Goal: Transaction & Acquisition: Purchase product/service

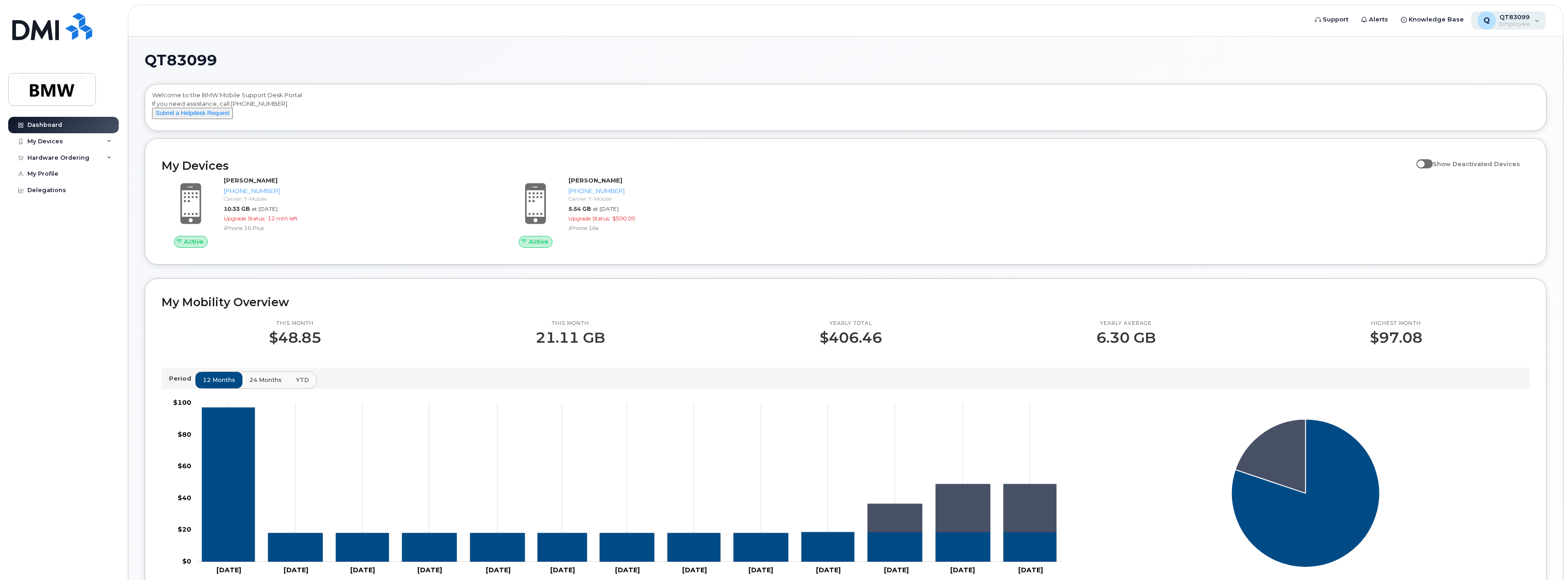
click at [1526, 20] on span "QT83099" at bounding box center [1514, 17] width 30 height 7
click at [89, 135] on div "My Devices" at bounding box center [63, 141] width 110 height 16
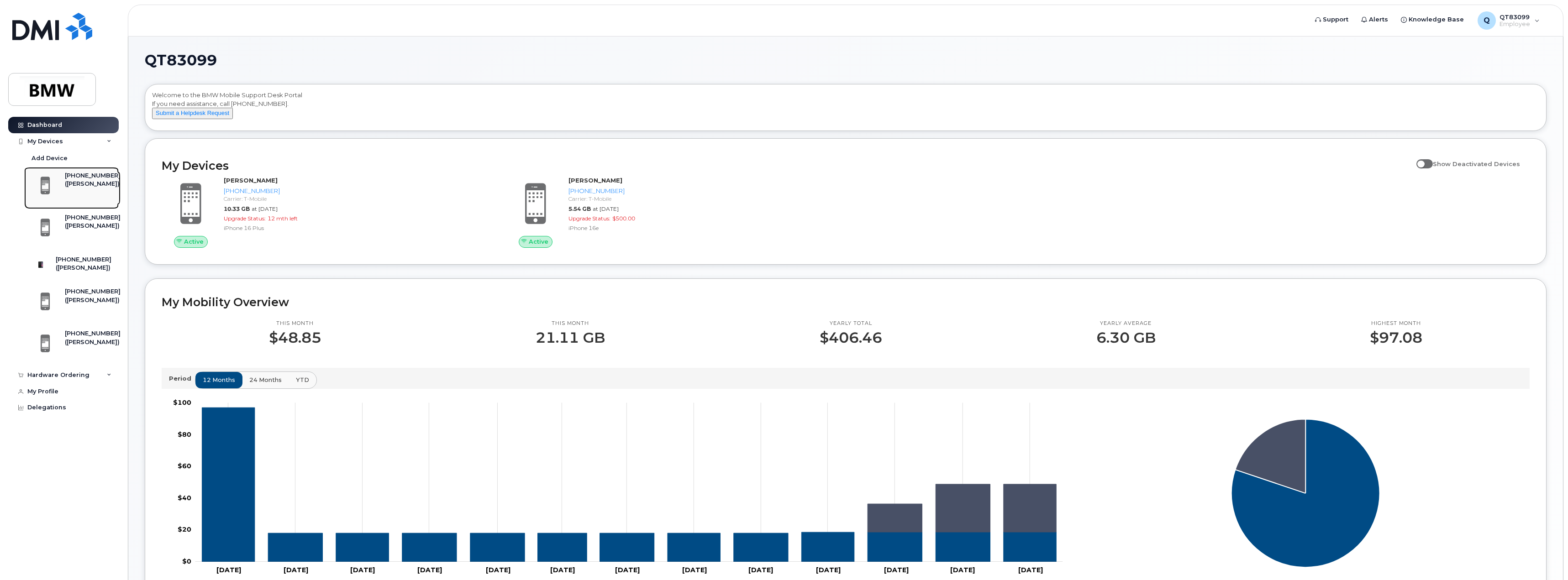
click at [74, 188] on div "([PERSON_NAME])" at bounding box center [92, 183] width 55 height 8
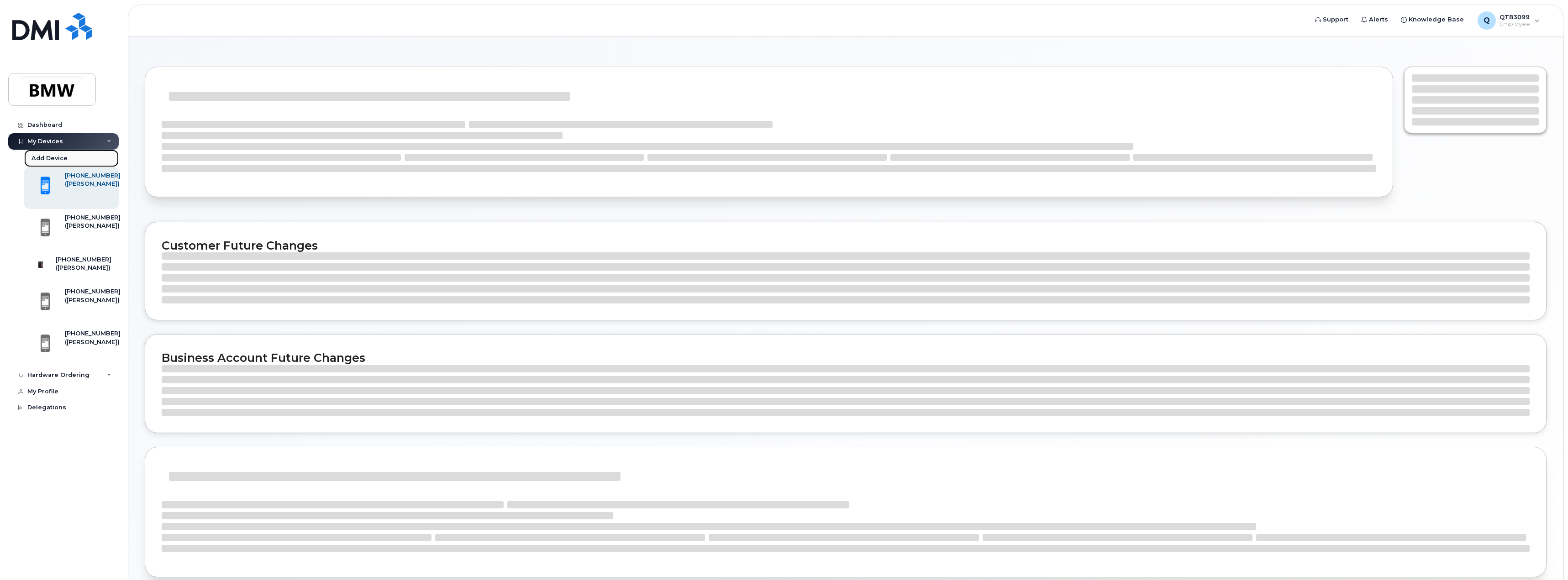
click at [57, 154] on div "Add Device" at bounding box center [49, 158] width 36 height 8
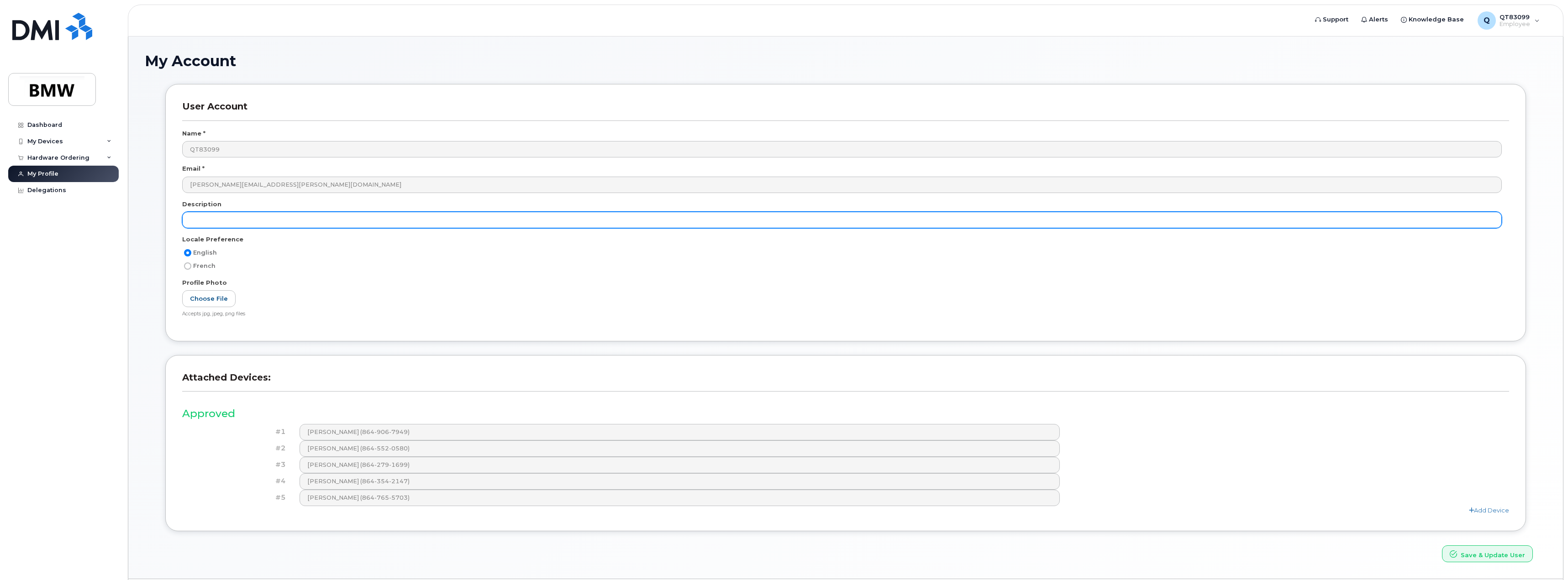
click at [328, 222] on input "text" at bounding box center [842, 219] width 1319 height 16
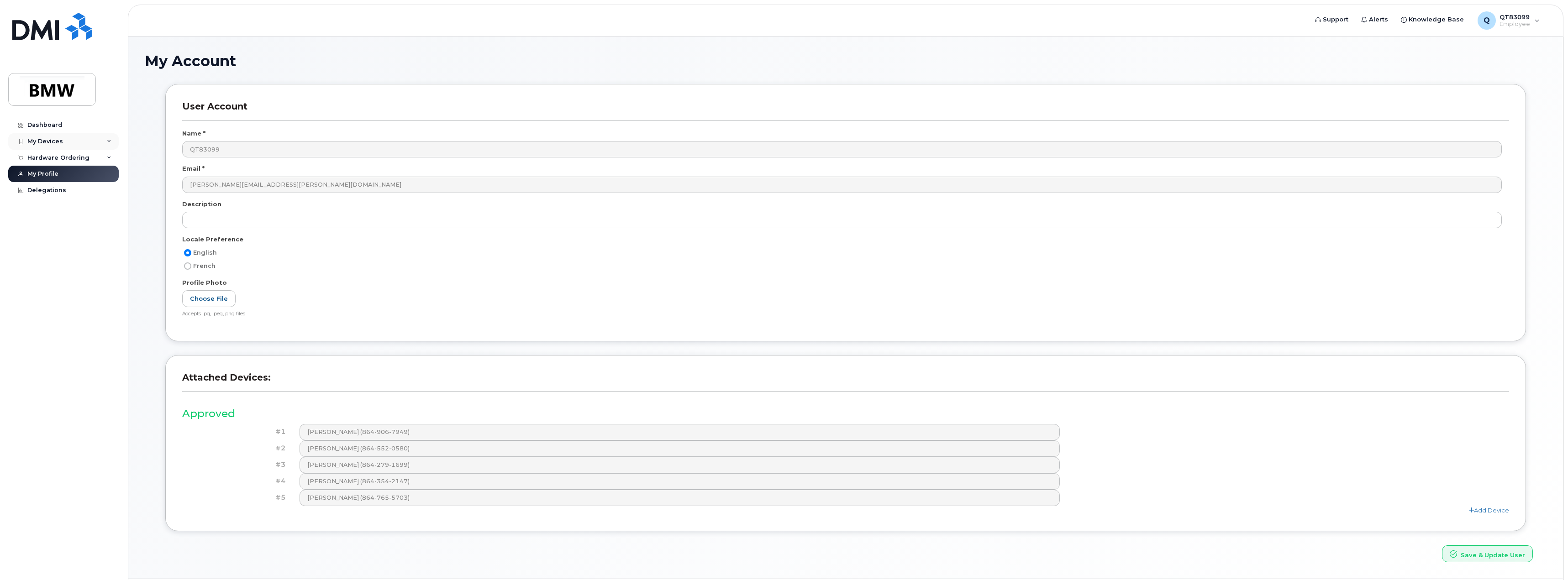
click at [88, 142] on div "My Devices" at bounding box center [63, 141] width 110 height 16
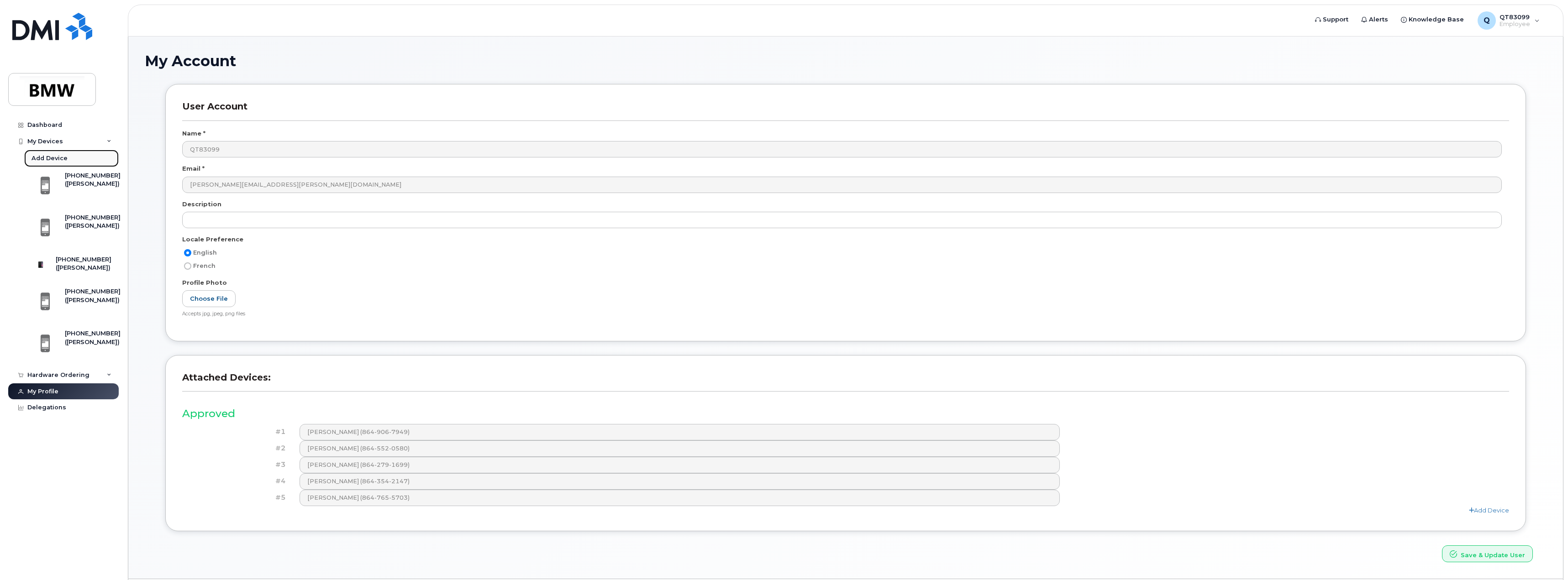
click at [59, 155] on div "Add Device" at bounding box center [49, 158] width 36 height 8
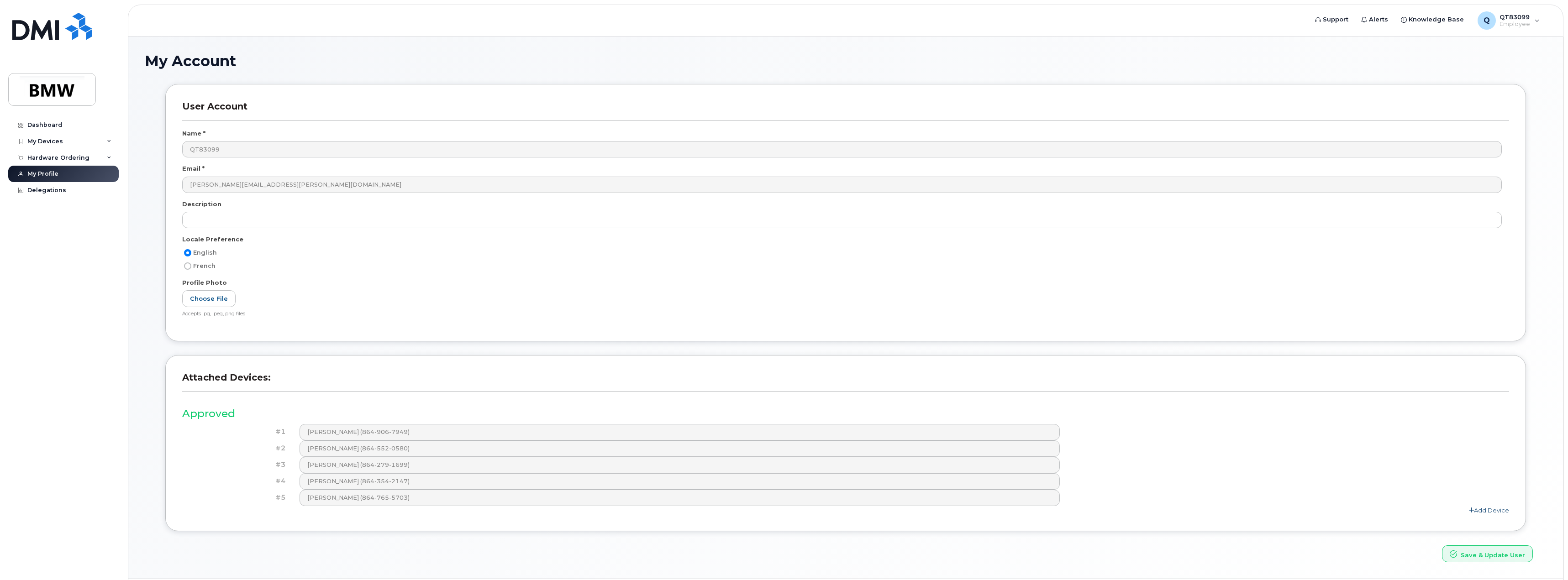
click at [1488, 509] on link "Add Device" at bounding box center [1489, 510] width 40 height 7
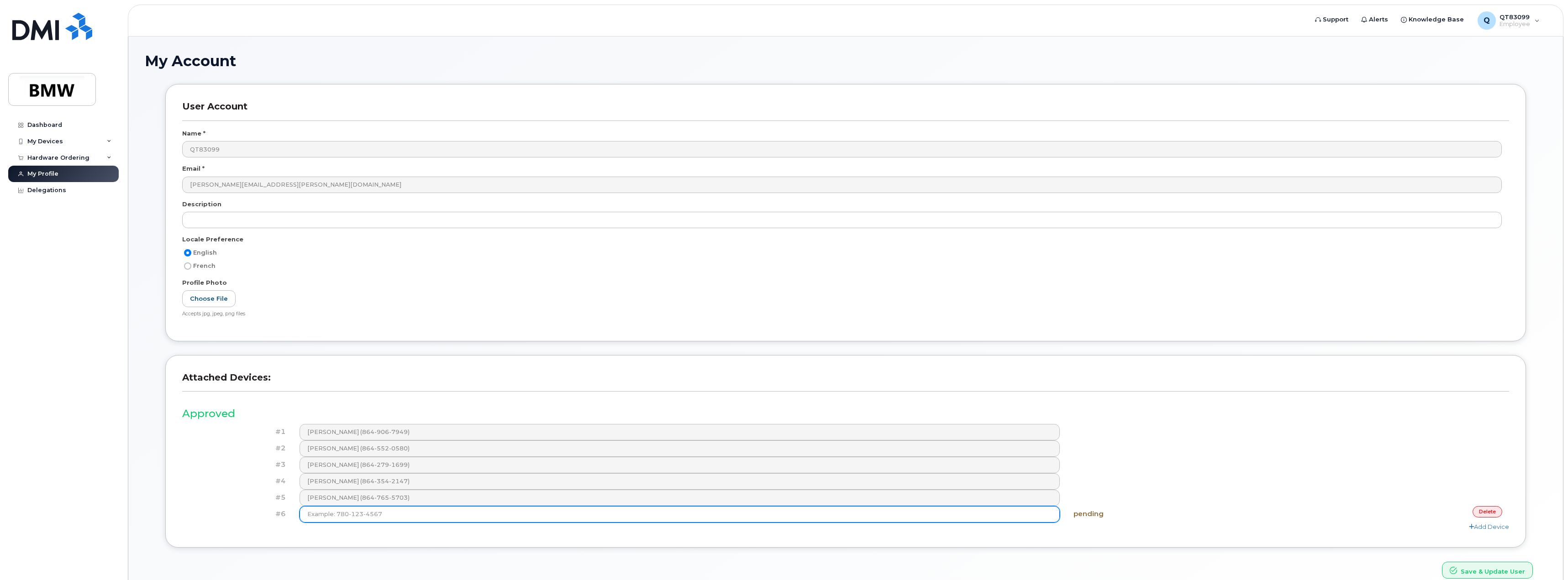
click at [463, 513] on input at bounding box center [679, 514] width 760 height 16
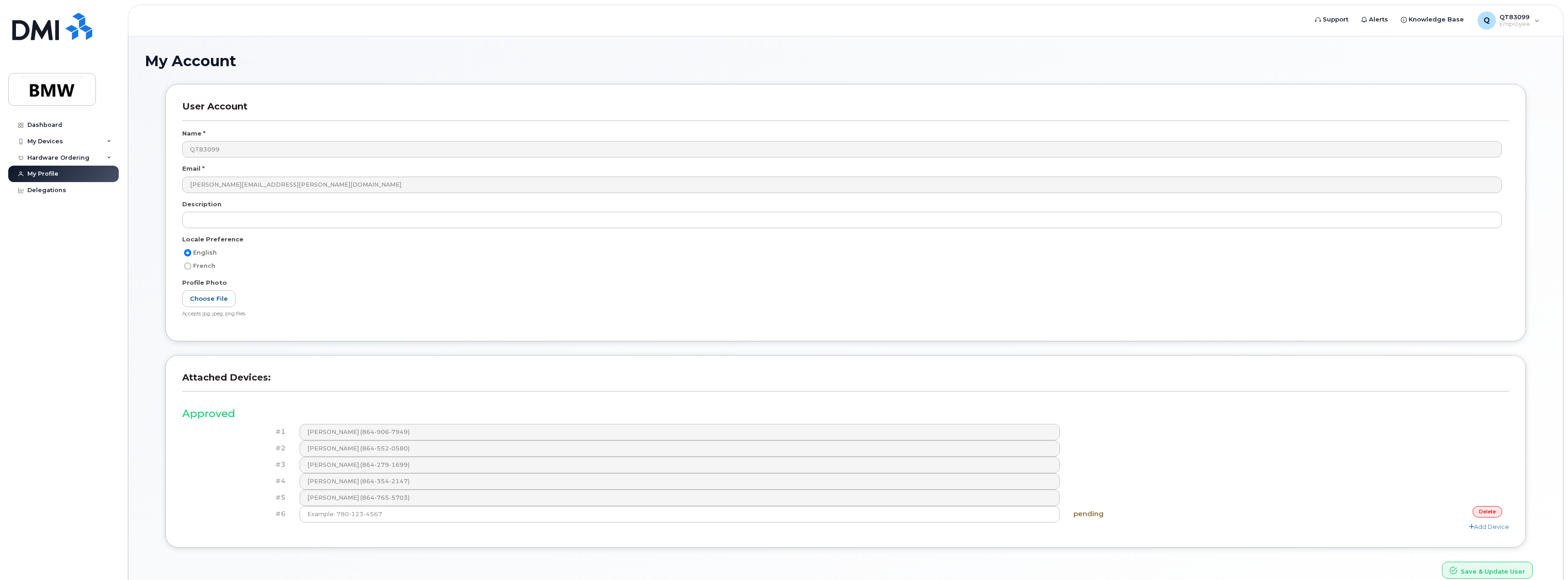
click at [1491, 513] on link "delete" at bounding box center [1487, 511] width 30 height 12
click at [56, 124] on div "Dashboard" at bounding box center [45, 125] width 35 height 7
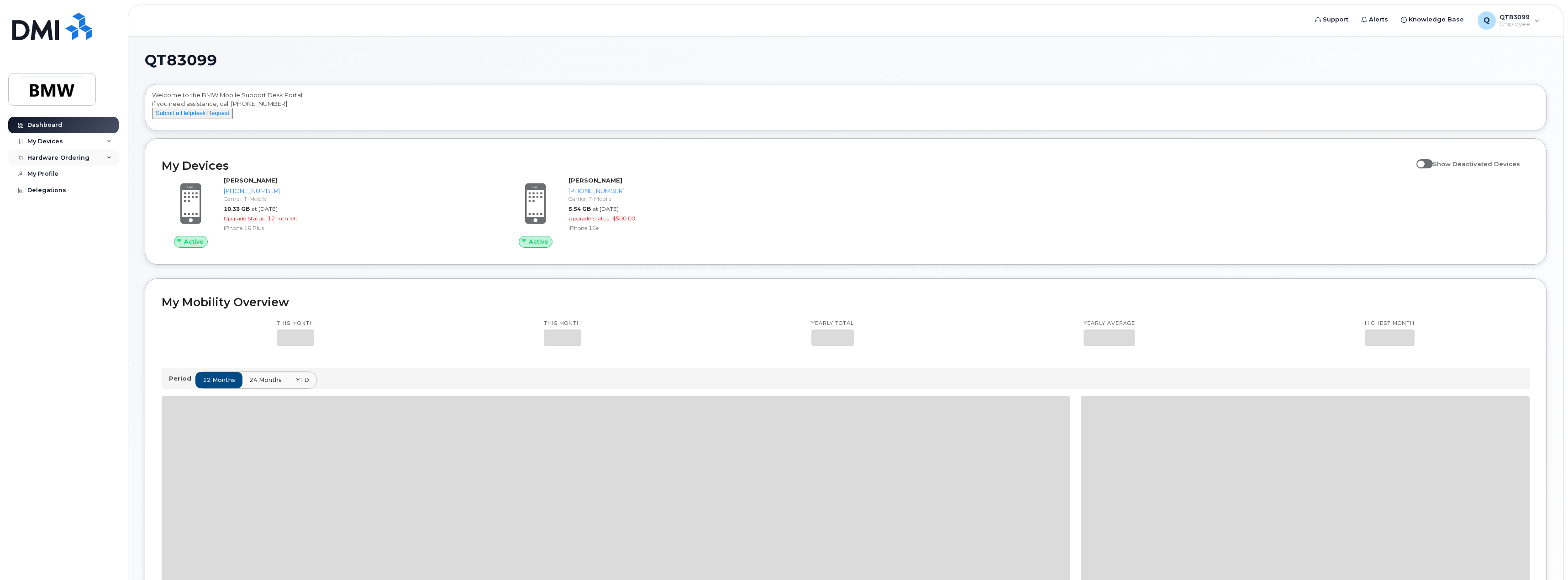
click at [91, 161] on div "Hardware Ordering" at bounding box center [63, 158] width 110 height 16
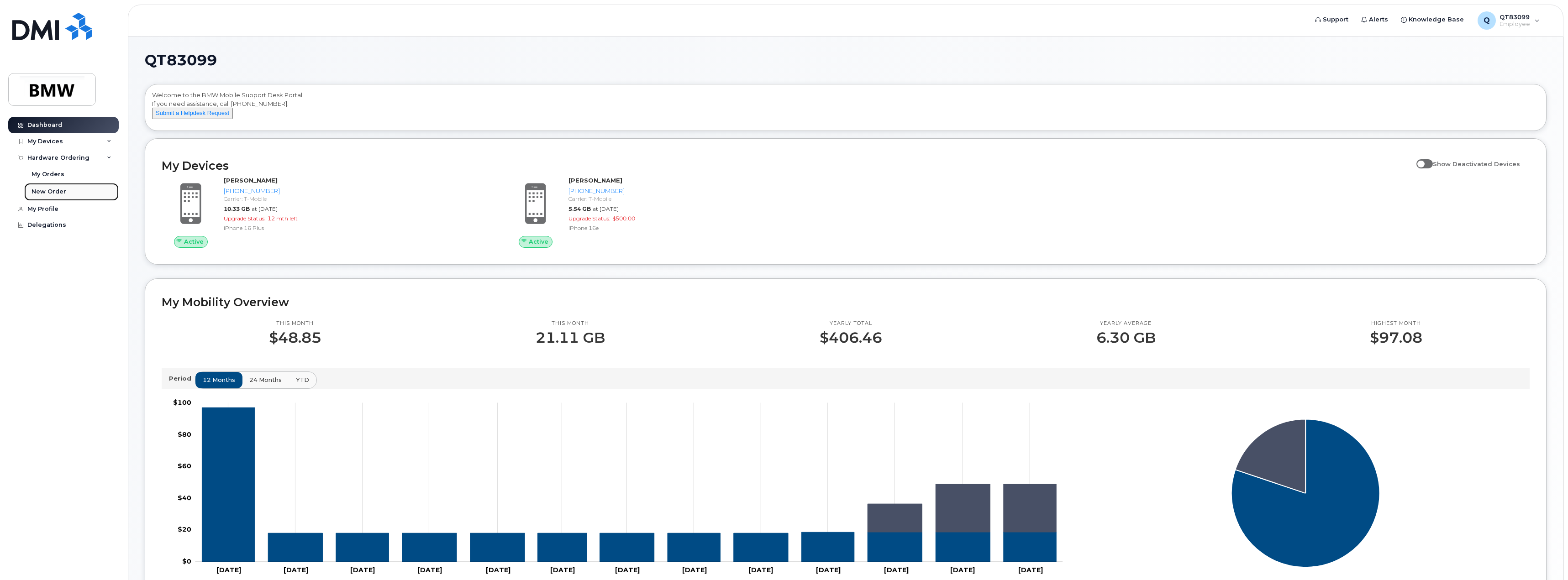
click at [48, 192] on div "New Order" at bounding box center [49, 191] width 35 height 8
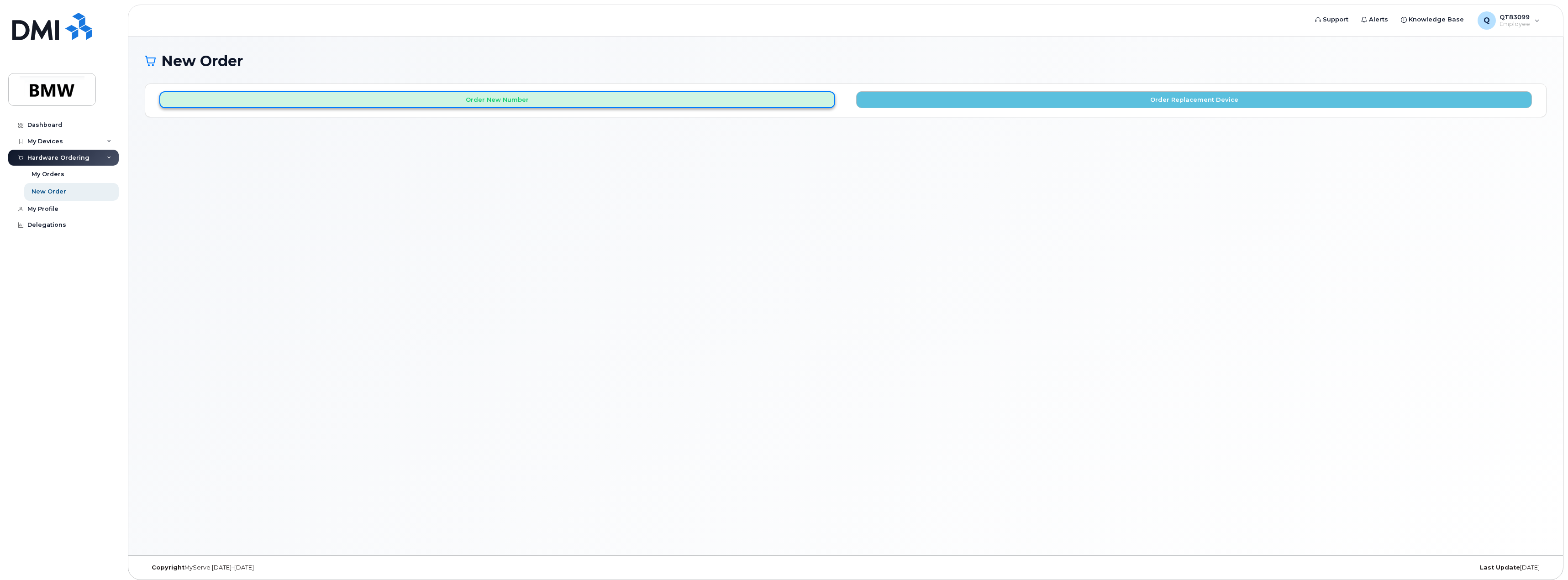
click at [716, 104] on button "Order New Number" at bounding box center [497, 100] width 675 height 17
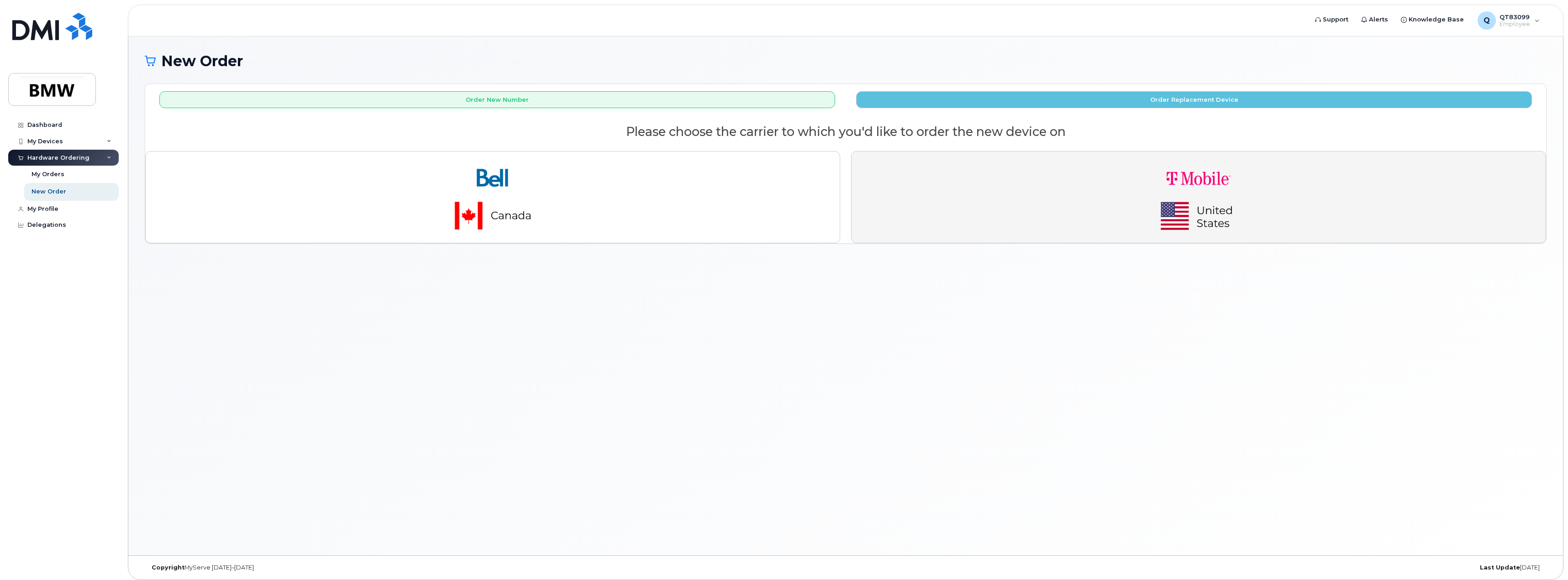
click at [1132, 199] on button "button" at bounding box center [1199, 197] width 695 height 92
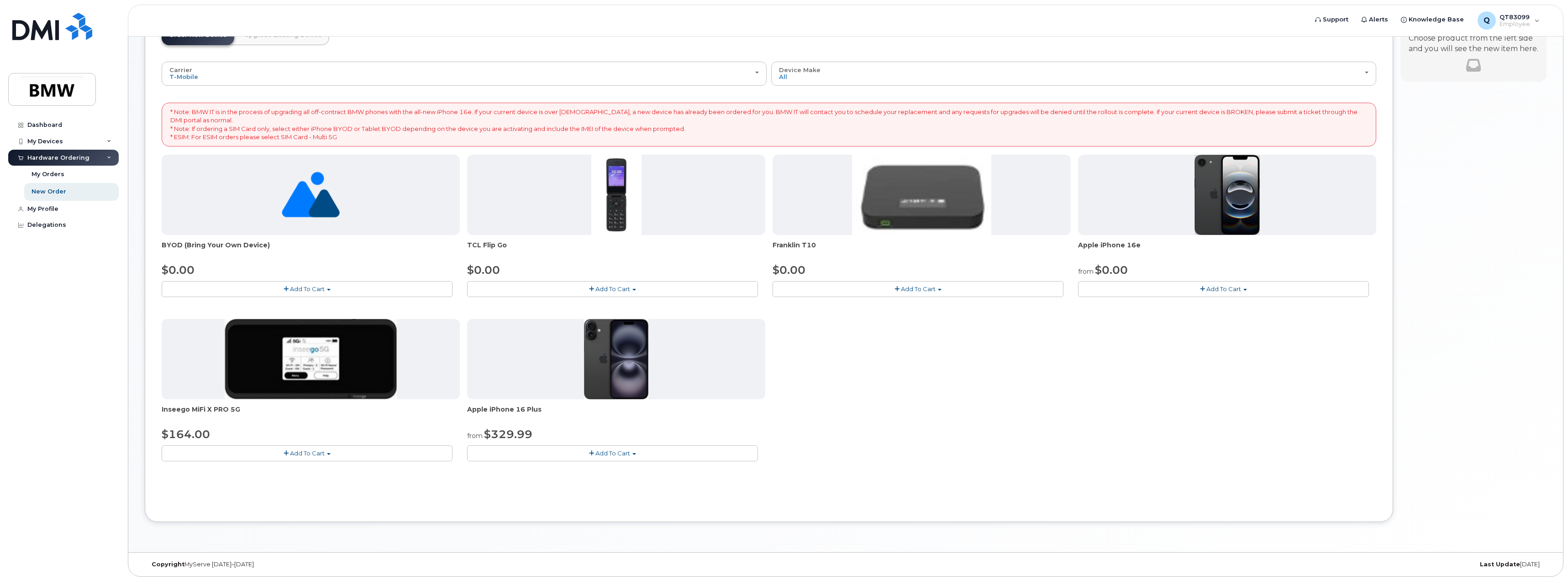
scroll to position [77, 0]
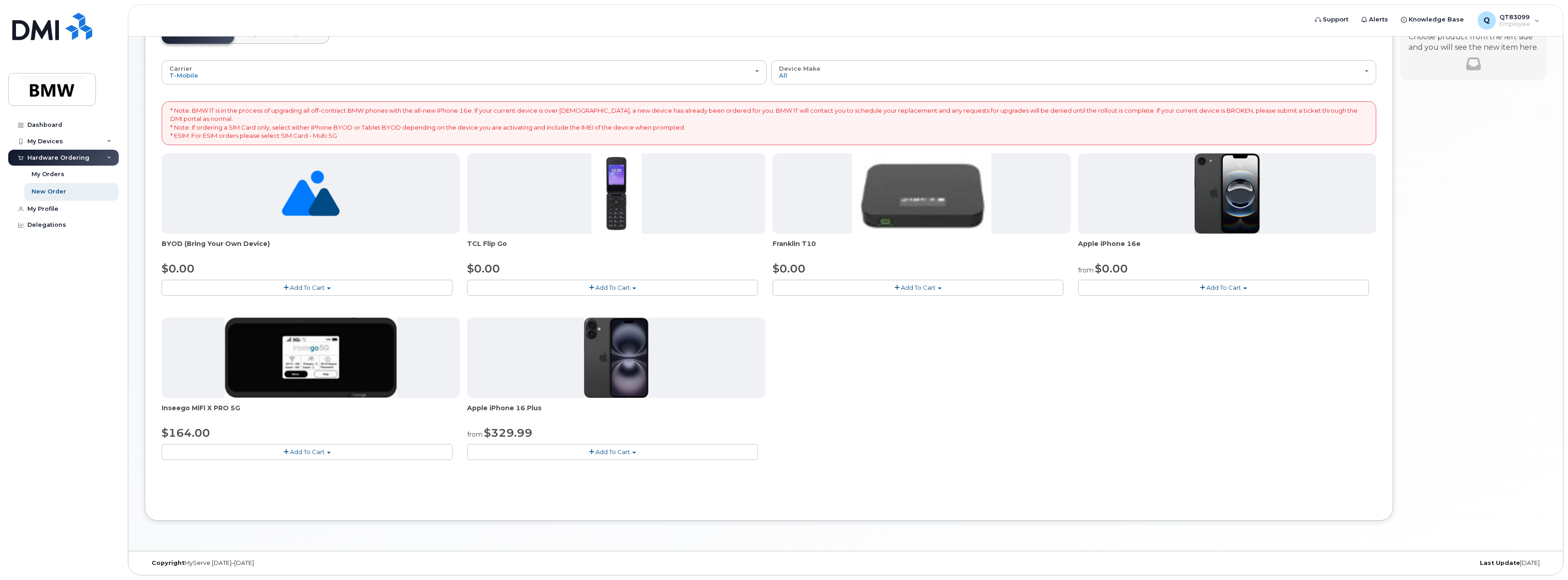
click at [1233, 285] on span "Add To Cart" at bounding box center [1223, 288] width 35 height 7
click at [1171, 302] on link "$0.00 - 30 Month Activation (128GB)" at bounding box center [1146, 304] width 132 height 12
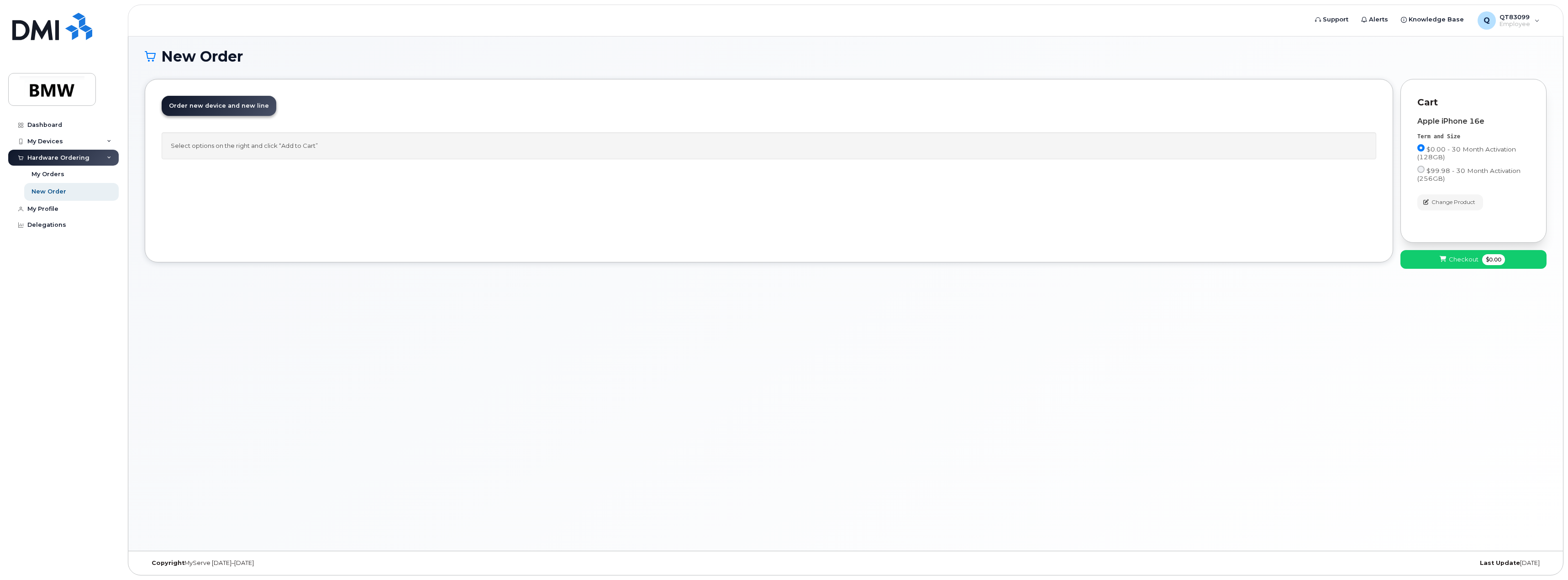
click at [257, 142] on div "Select options on the right and click “Add to Cart”" at bounding box center [769, 146] width 1214 height 27
click at [303, 146] on div "Select options on the right and click “Add to Cart”" at bounding box center [769, 146] width 1214 height 27
click at [244, 103] on span "Order new device and new line" at bounding box center [219, 105] width 100 height 7
click at [1511, 259] on button "Checkout $0.00" at bounding box center [1474, 259] width 146 height 19
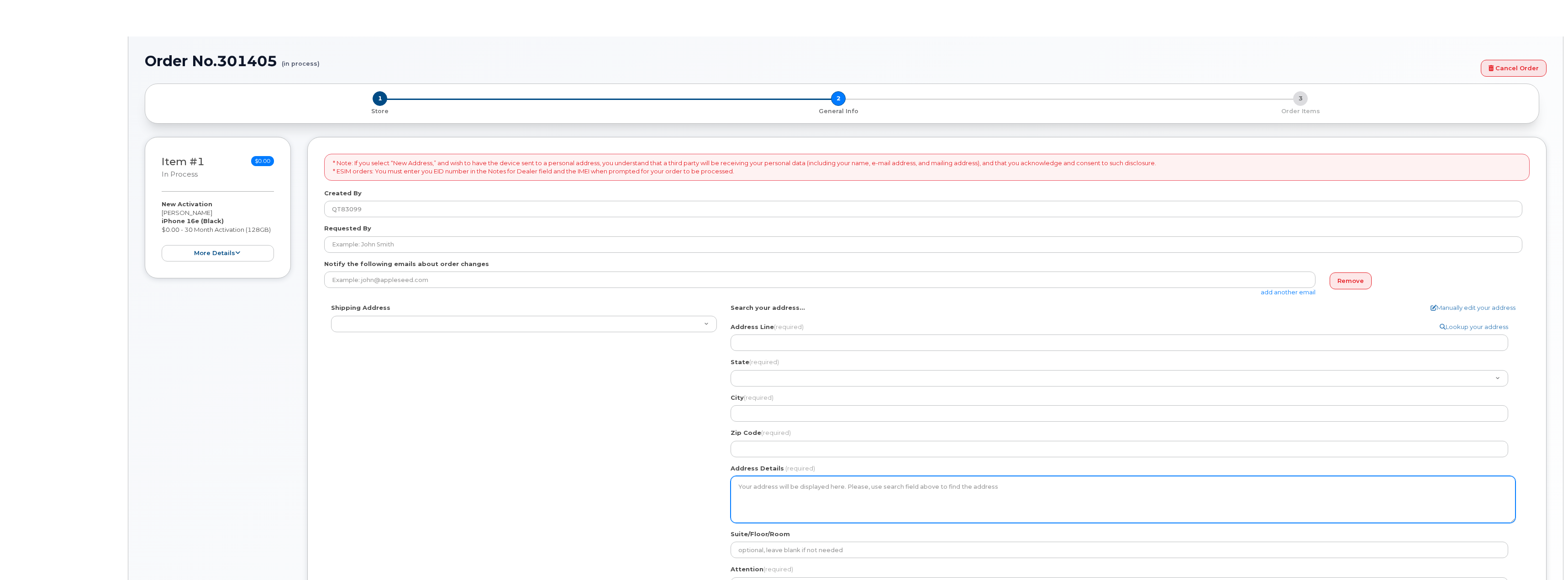
select select
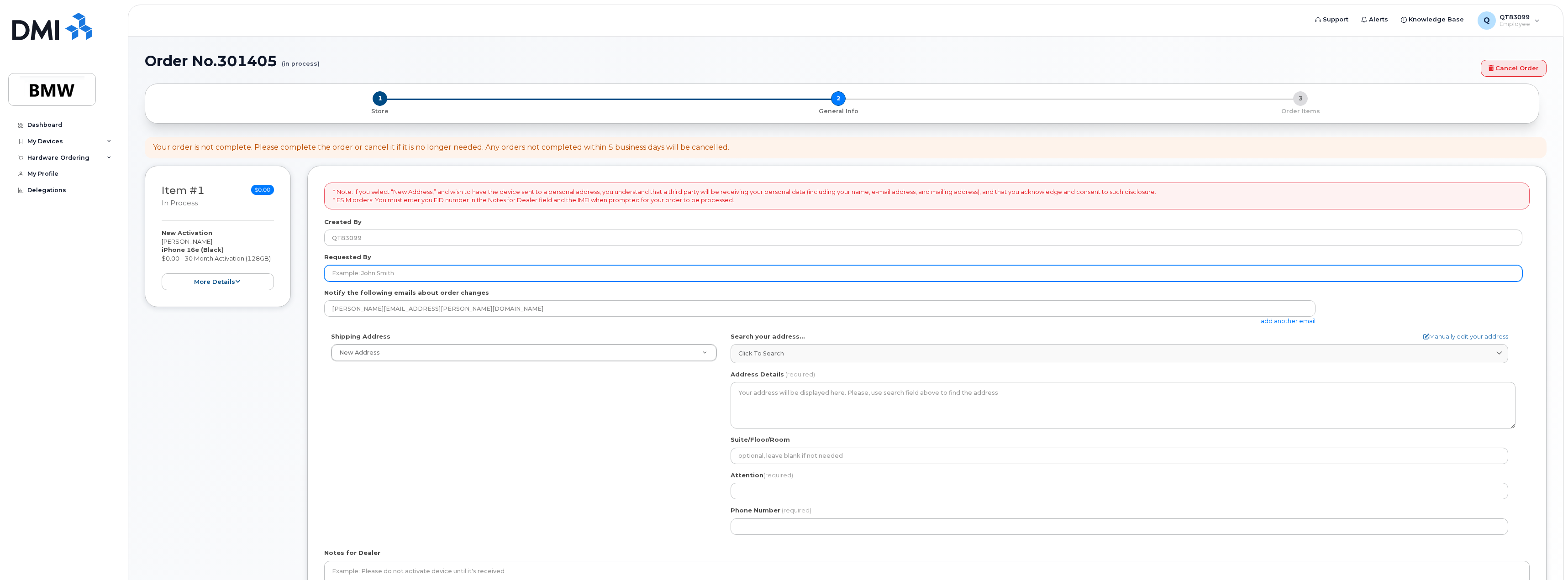
click at [412, 274] on input "Requested By" at bounding box center [923, 273] width 1198 height 16
drag, startPoint x: 406, startPoint y: 275, endPoint x: 283, endPoint y: 277, distance: 123.0
click at [288, 274] on div "Item #1 in process $0.00 New Activation Trevin Hagood iPhone 16e (Black) $0.00 …" at bounding box center [845, 405] width 1402 height 479
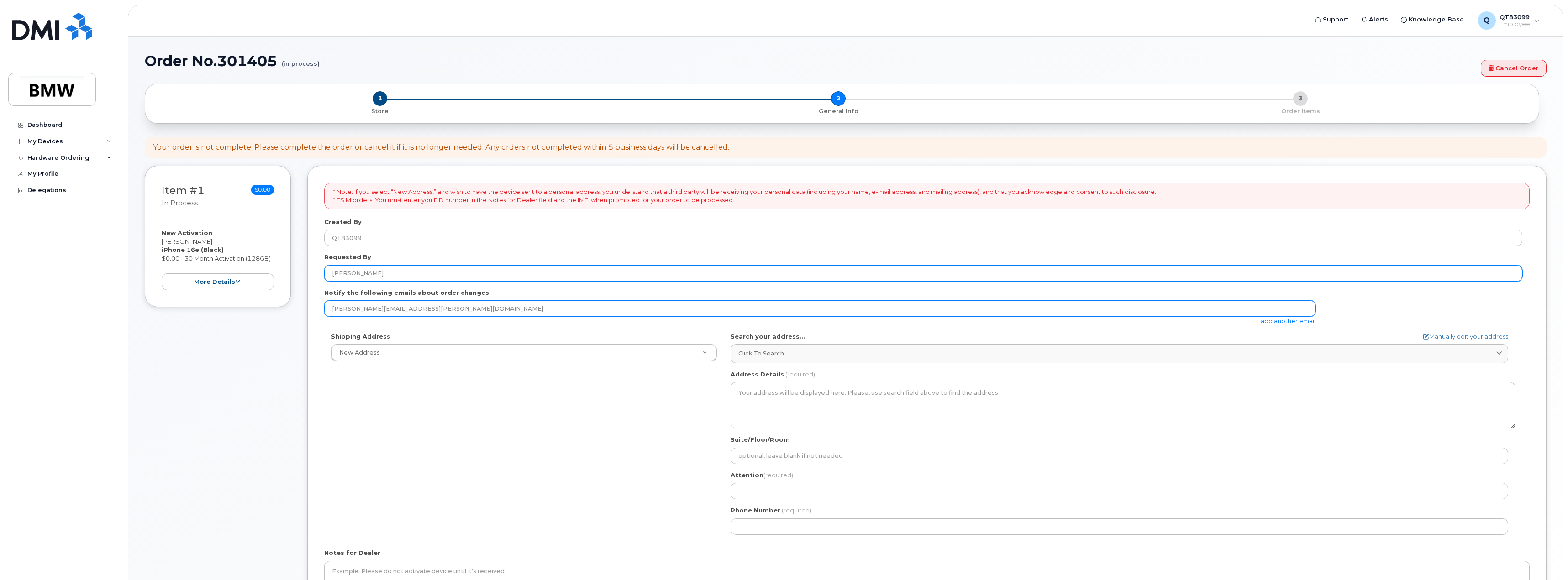
type input "Justin Breazeale"
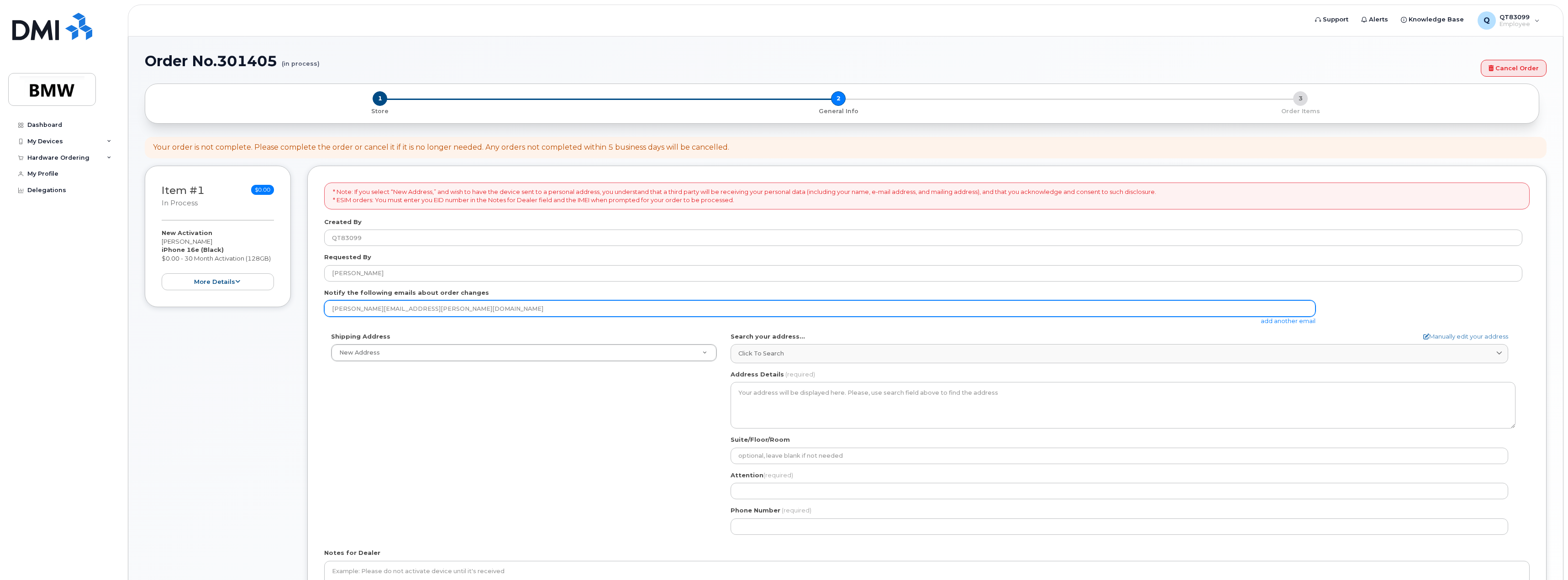
drag, startPoint x: 432, startPoint y: 308, endPoint x: 438, endPoint y: 307, distance: 6.1
click at [432, 308] on input "trevin.hagood@bmwmc.com" at bounding box center [820, 308] width 991 height 16
drag, startPoint x: 436, startPoint y: 310, endPoint x: 279, endPoint y: 311, distance: 157.0
click at [279, 311] on div "Item #1 in process $0.00 New Activation Trevin Hagood iPhone 16e (Black) $0.00 …" at bounding box center [845, 405] width 1402 height 479
type input "Justin.breazeale@bmwmc.com"
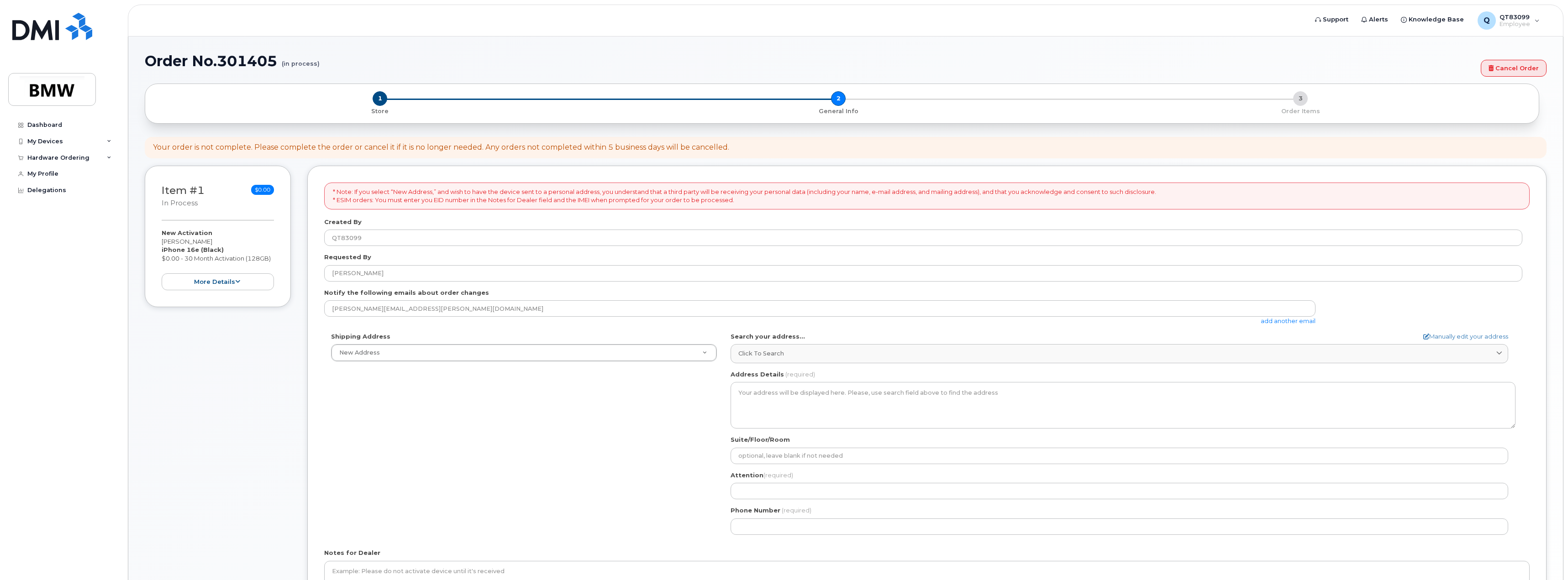
click at [1286, 319] on link "add another email" at bounding box center [1288, 320] width 55 height 7
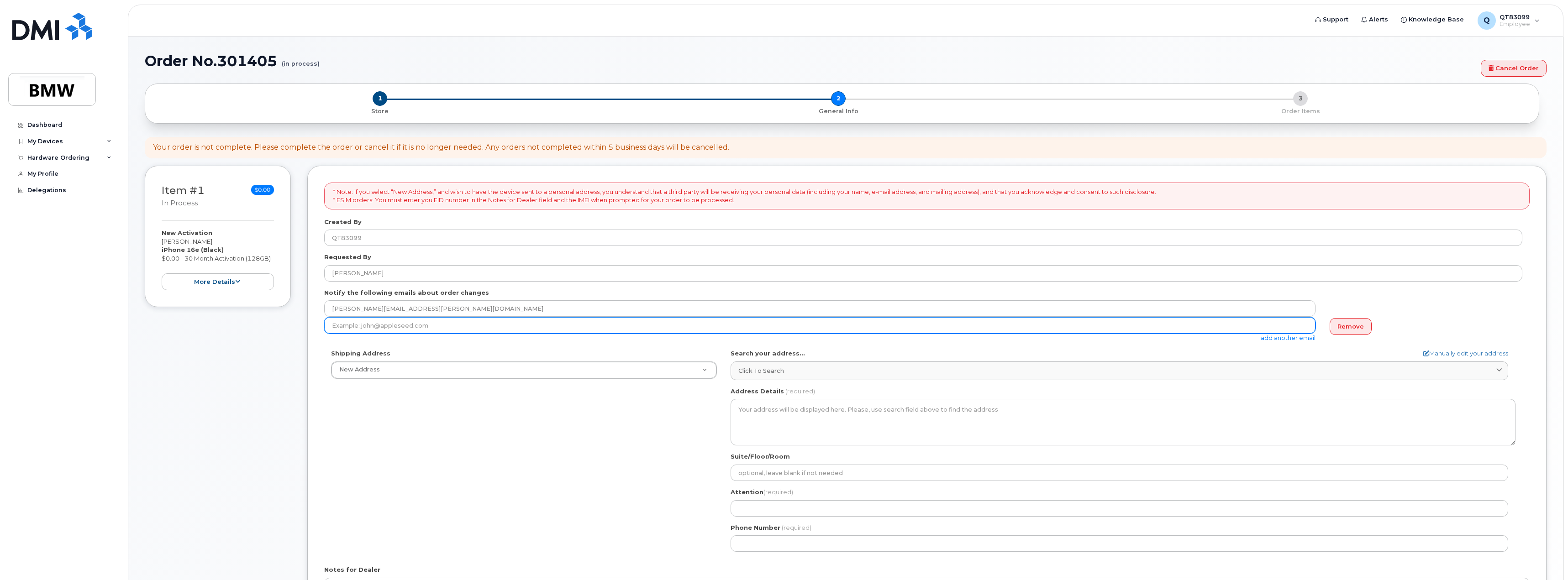
click at [486, 326] on input "email" at bounding box center [820, 325] width 991 height 16
type input "trevin.hagood@bmwmc.com"
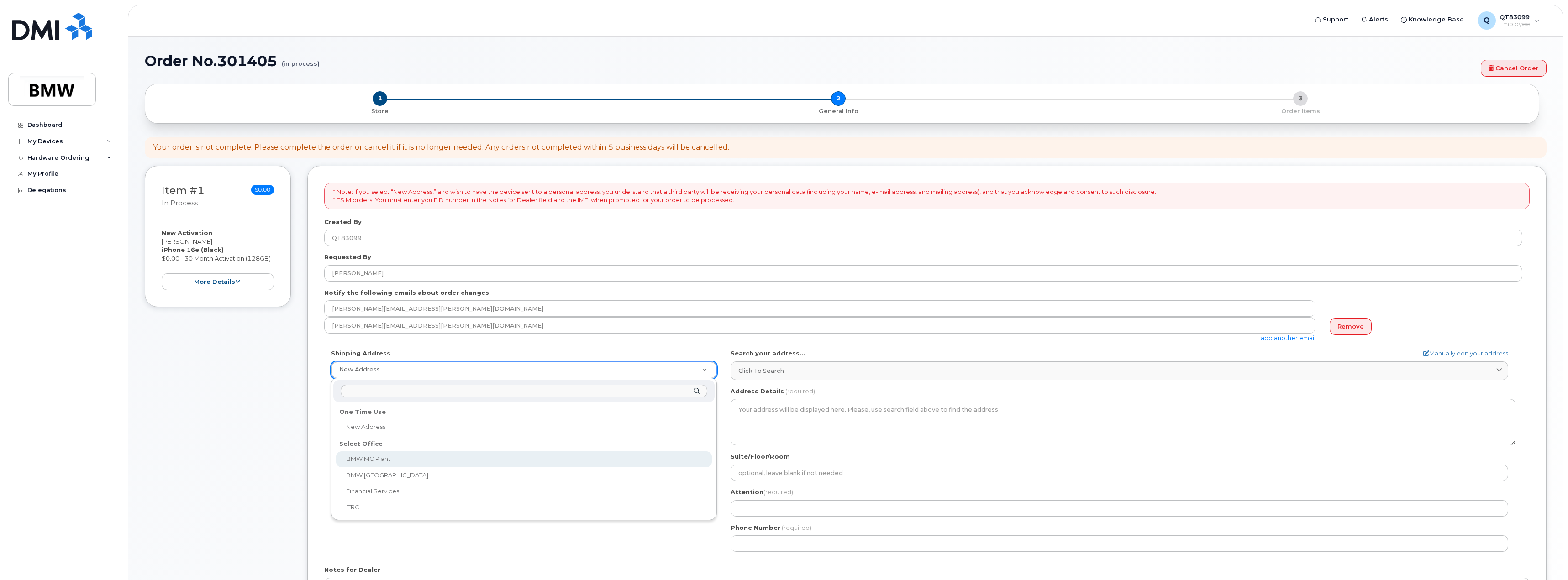
select select
type textarea "1400 Highway 101 S GREER SC 29651-6731 UNITED STATES Greer South Carolina 29651…"
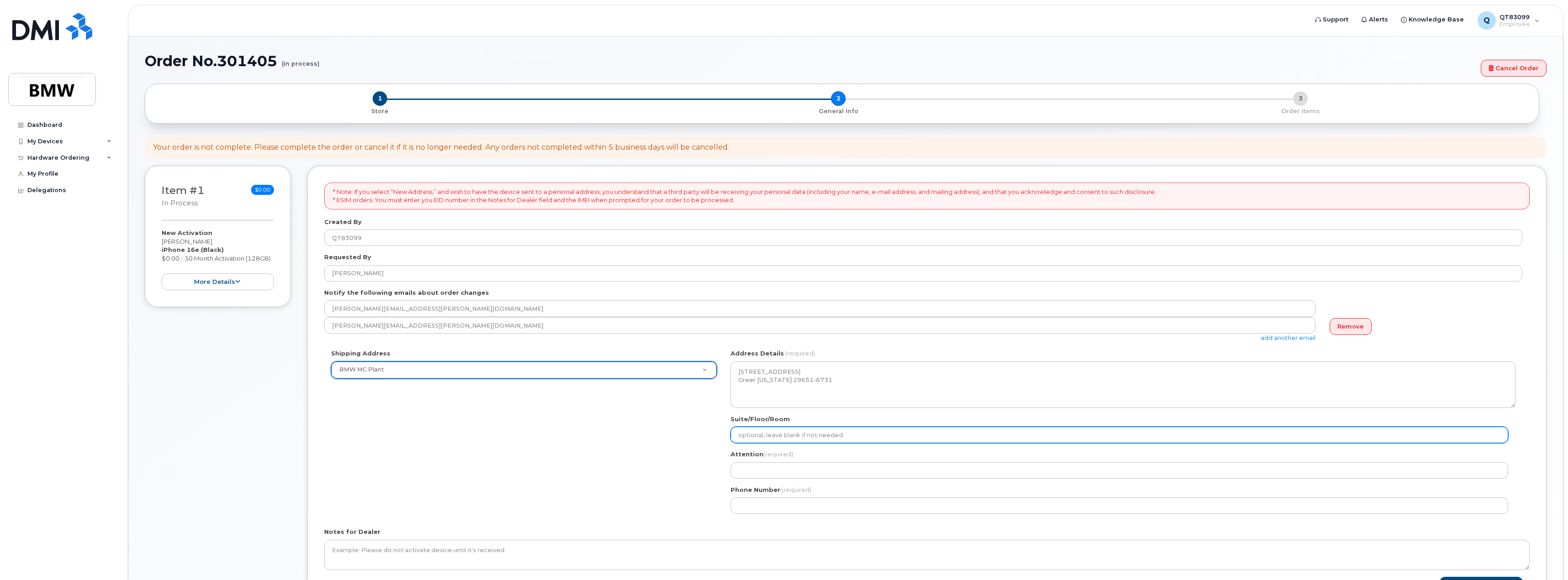
click at [857, 434] on input "Suite/Floor/Room" at bounding box center [1119, 434] width 777 height 16
type input "Hall 52 AH20 (Trevin Hagood)"
select select
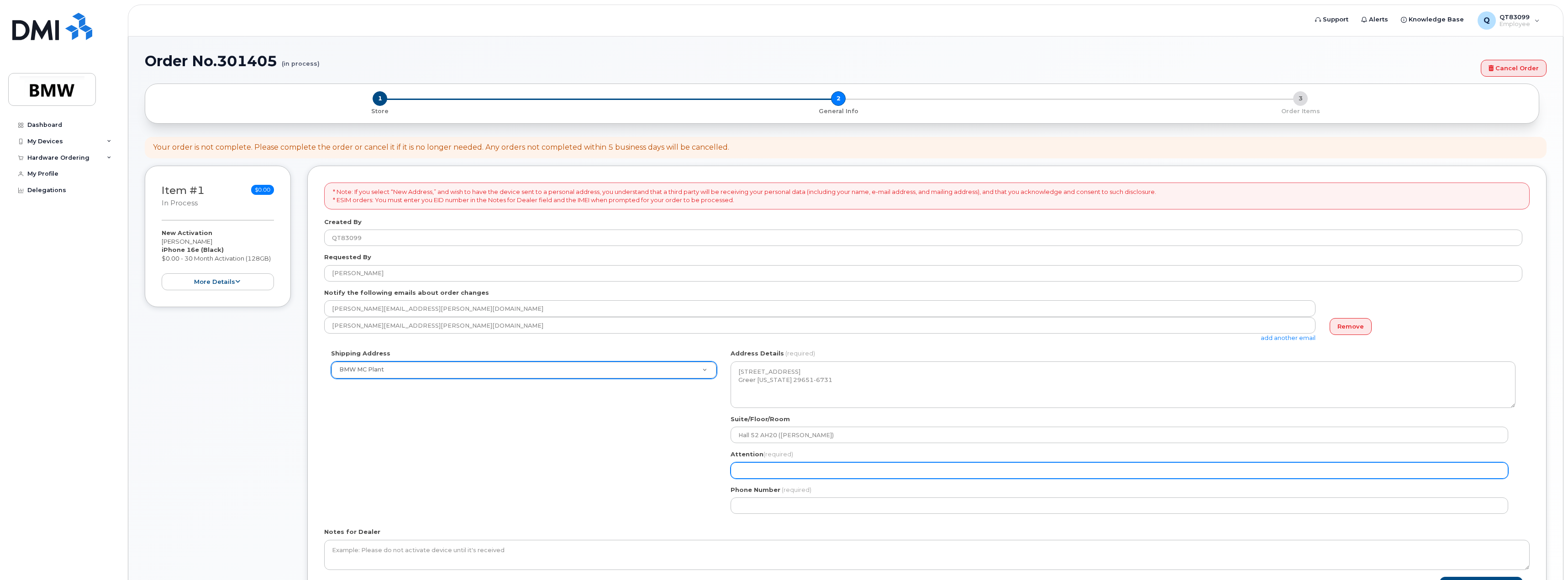
click at [813, 472] on input "Attention (required)" at bounding box center [1119, 470] width 777 height 16
type input "[PERSON_NAME]"
select select
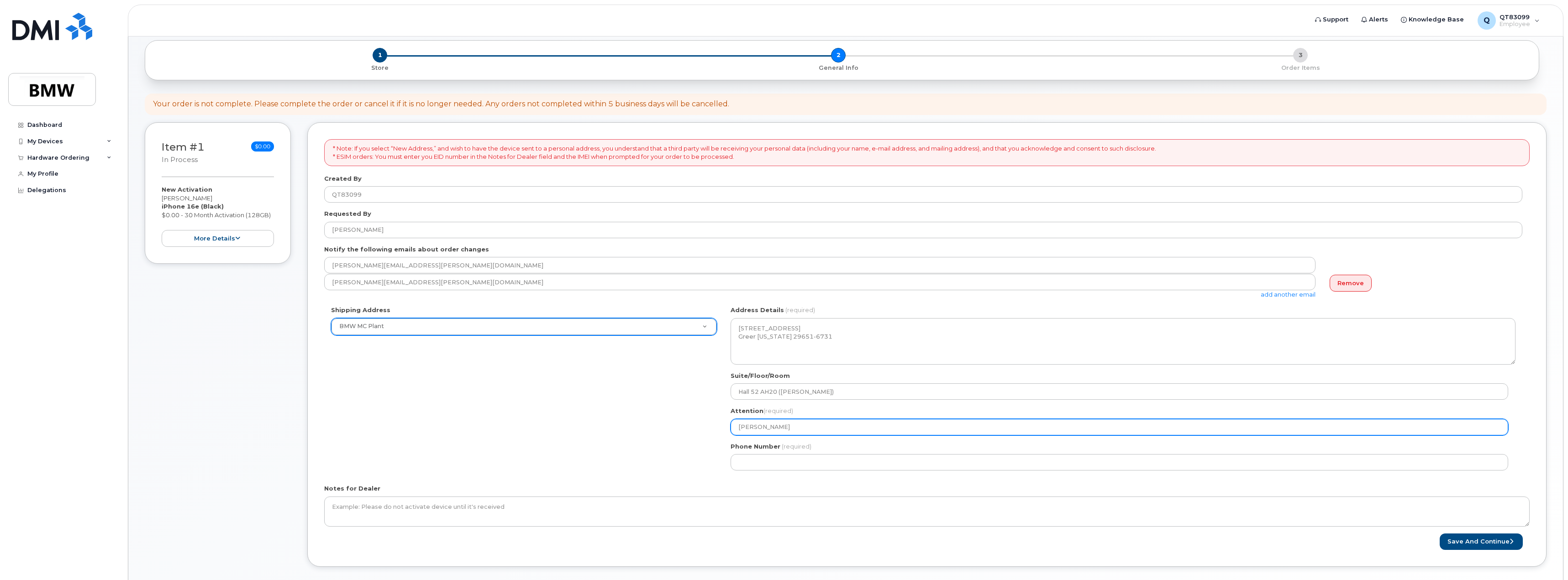
scroll to position [90, 0]
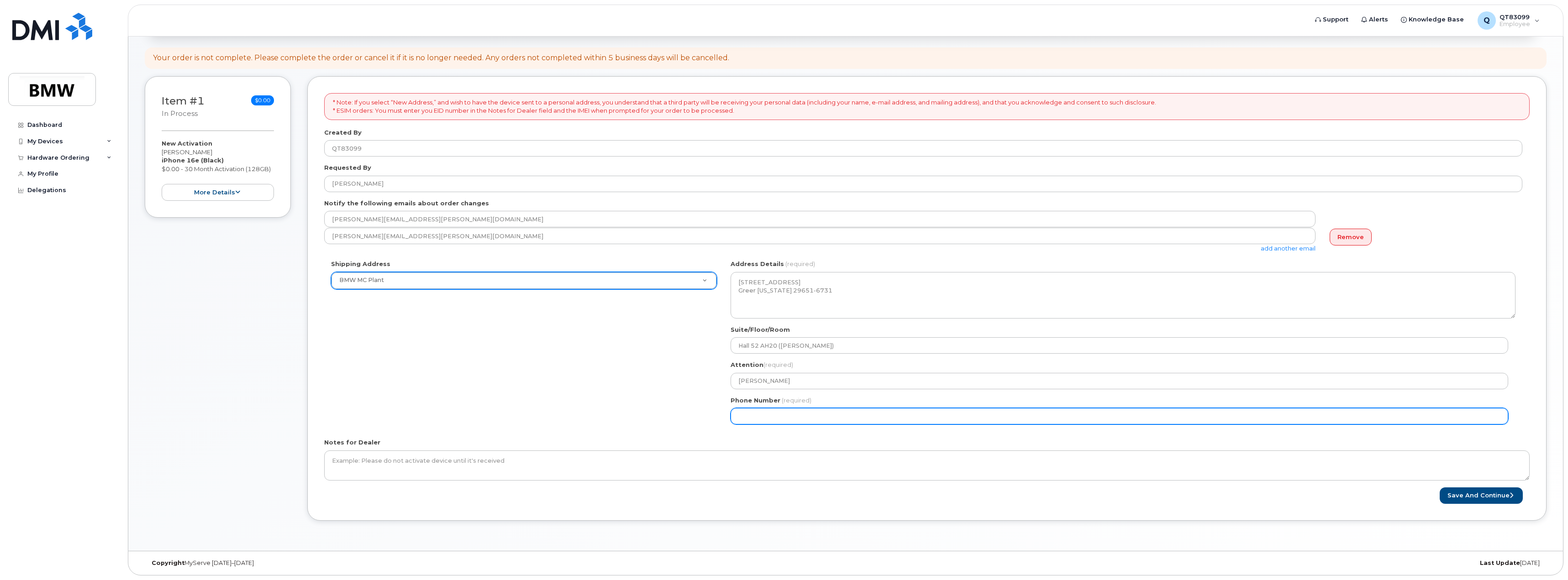
click at [823, 414] on input "Phone Number" at bounding box center [1119, 416] width 777 height 16
type input "8643542147"
select select
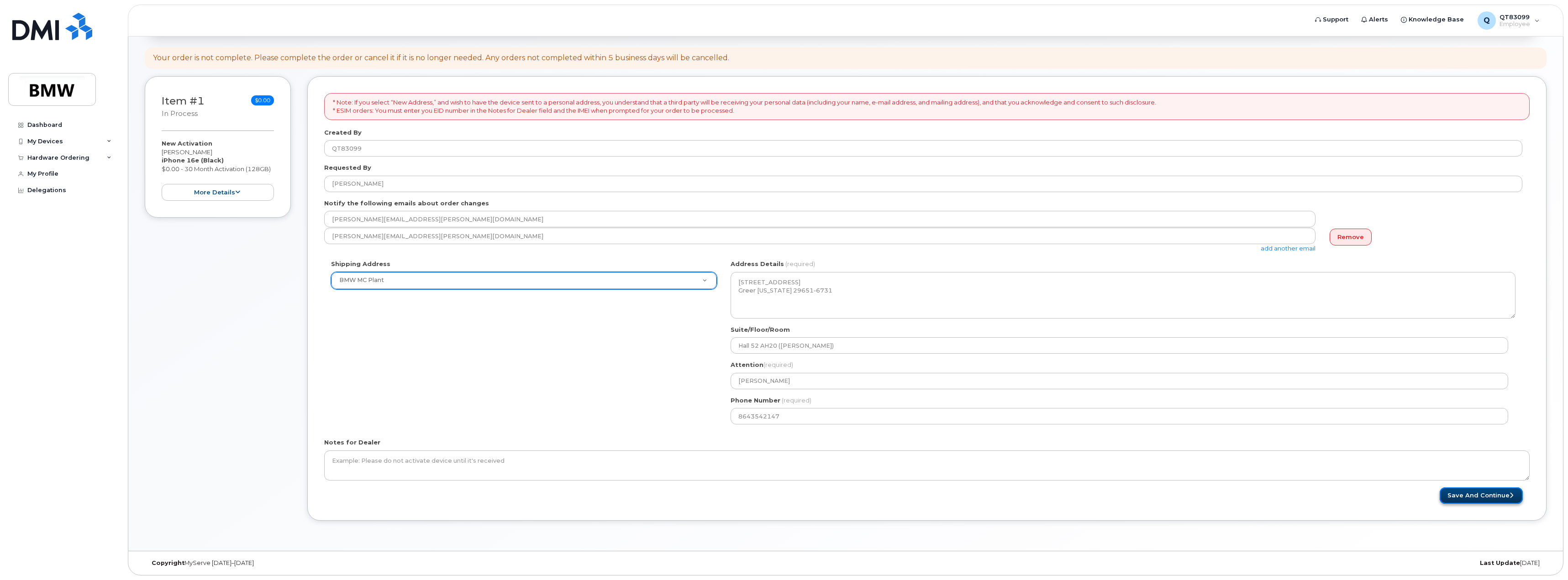
click at [1490, 493] on button "Save and Continue" at bounding box center [1481, 496] width 83 height 17
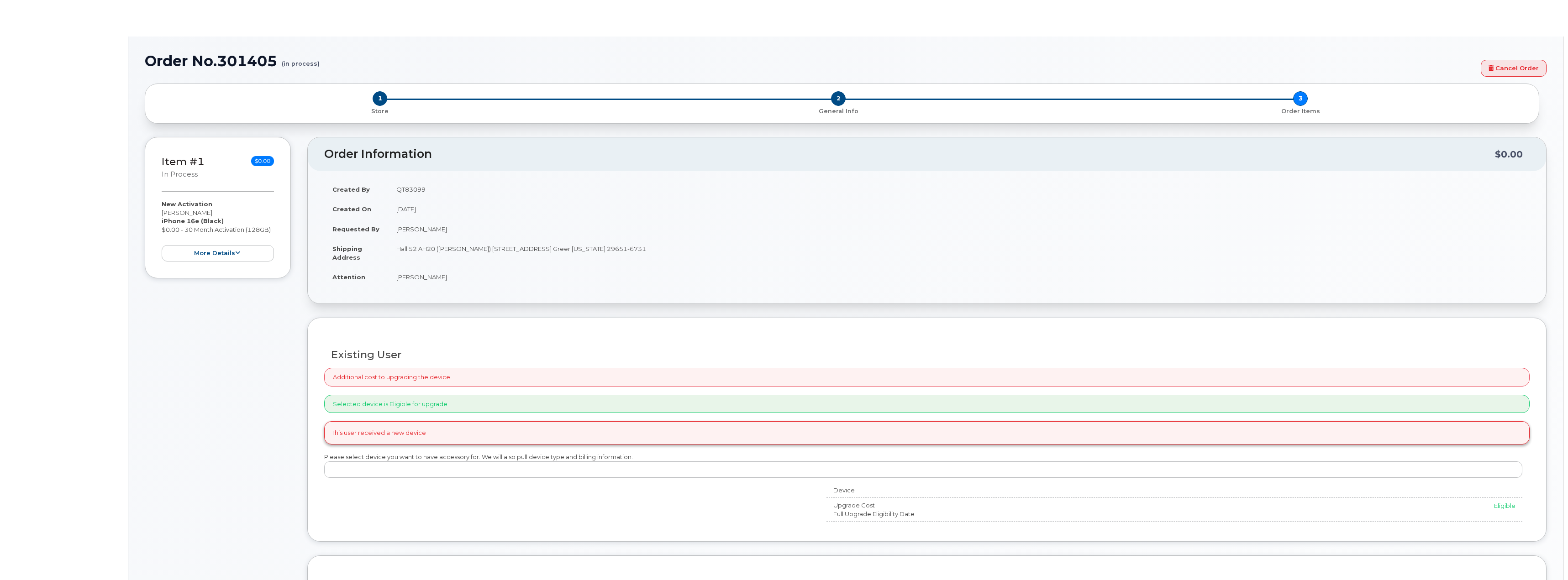
select select "1885307"
radio input "true"
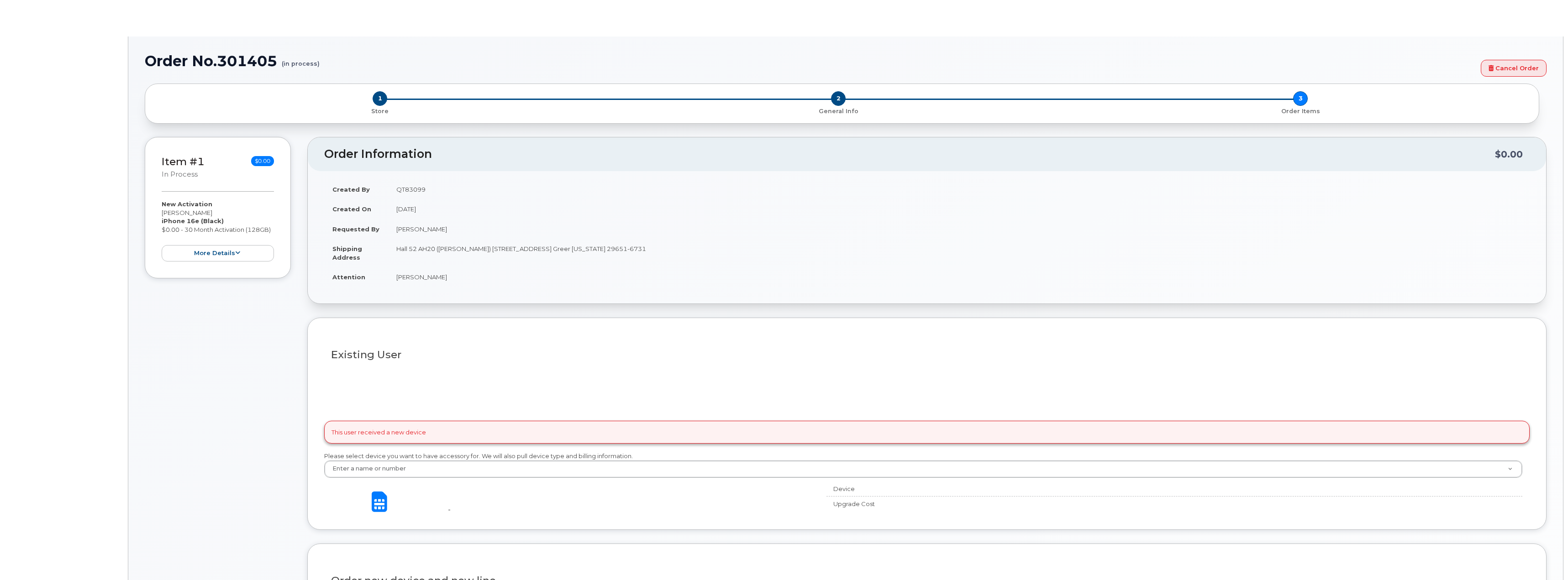
type input "1900415"
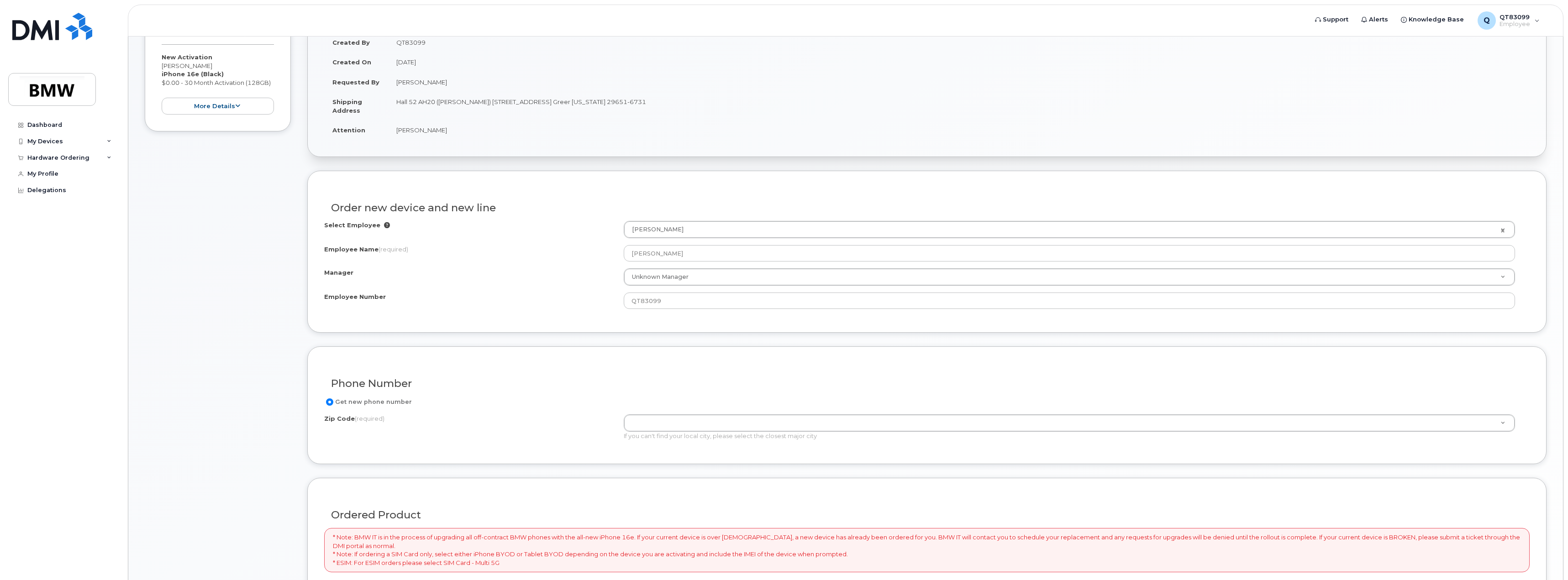
scroll to position [183, 0]
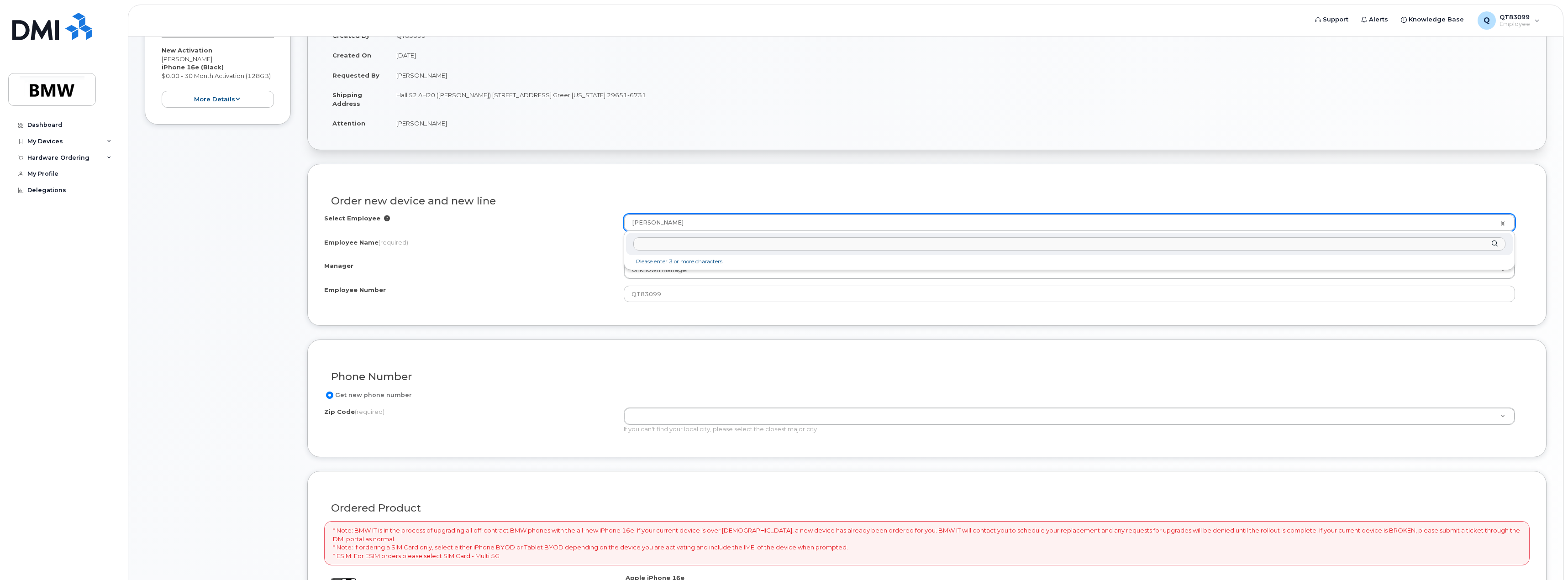
click at [691, 244] on input "text" at bounding box center [1069, 244] width 872 height 13
type input "justin brea"
type input "2721292"
type input "Justin Breazeale"
type input "QTE1741"
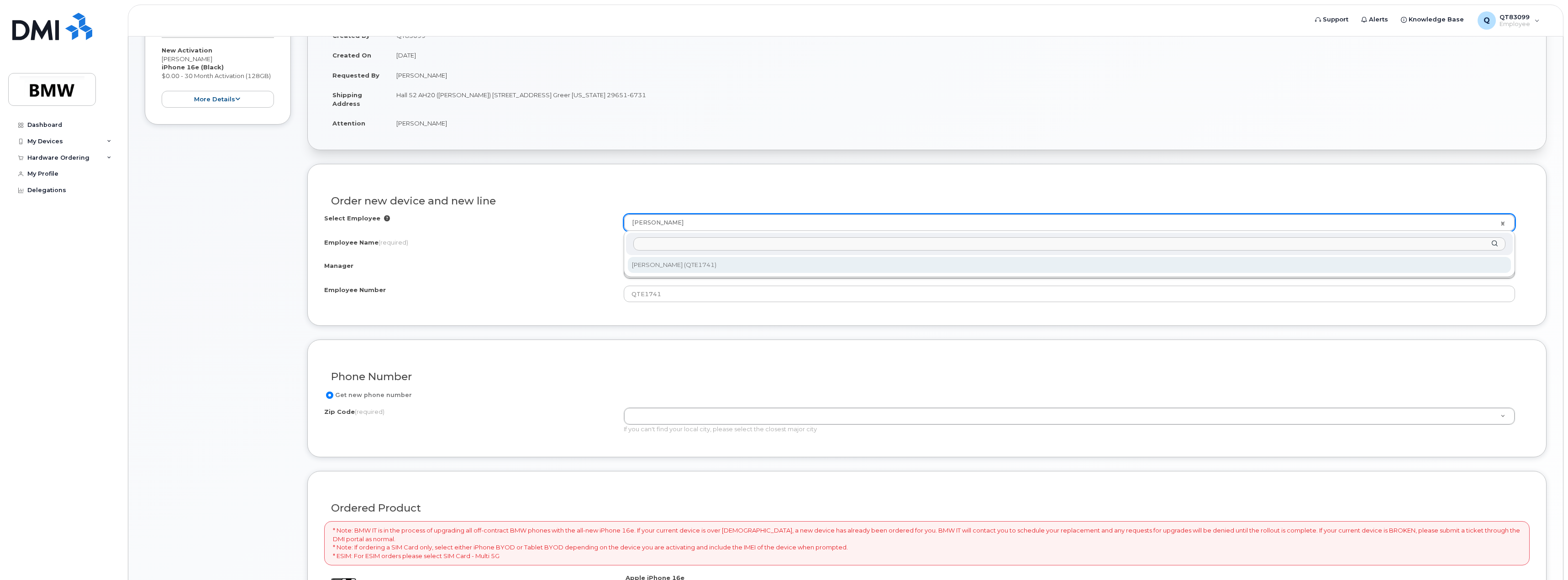
select select "1895516"
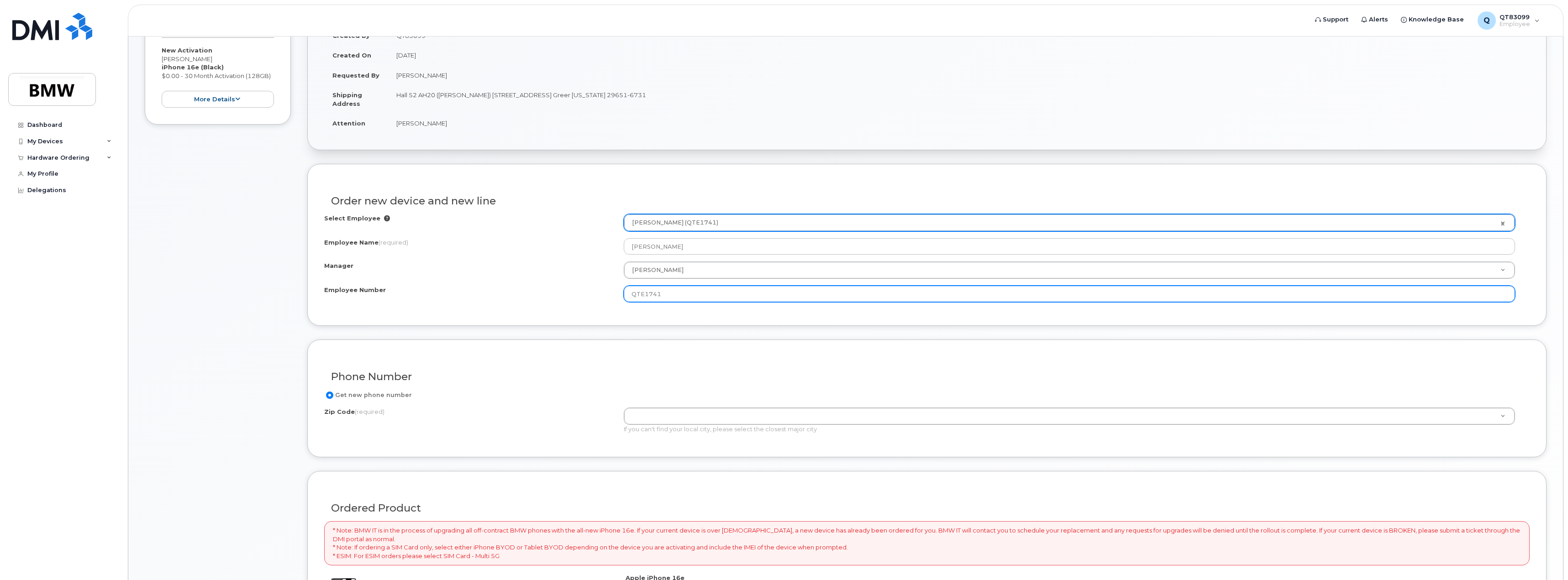
click at [703, 297] on input "QTE1741" at bounding box center [1069, 294] width 891 height 16
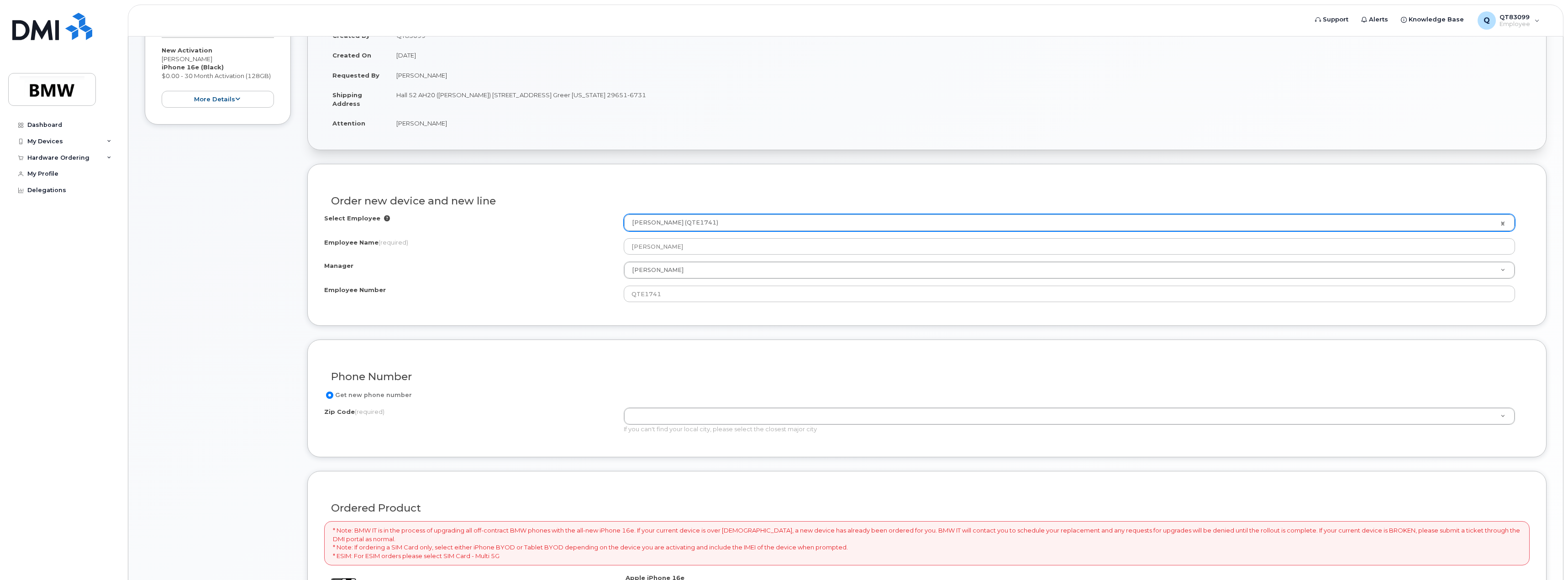
click at [522, 272] on div "Manager" at bounding box center [474, 267] width 299 height 12
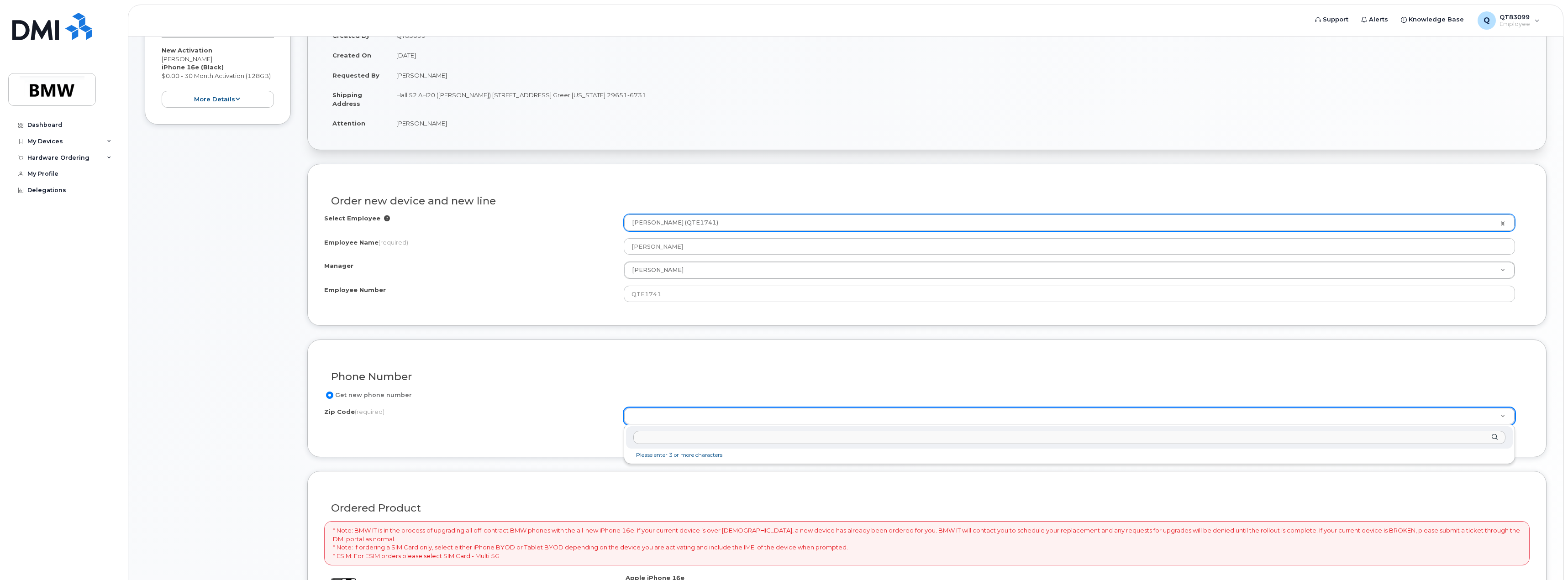
click at [721, 438] on input "Zip Code (required)" at bounding box center [1069, 437] width 872 height 13
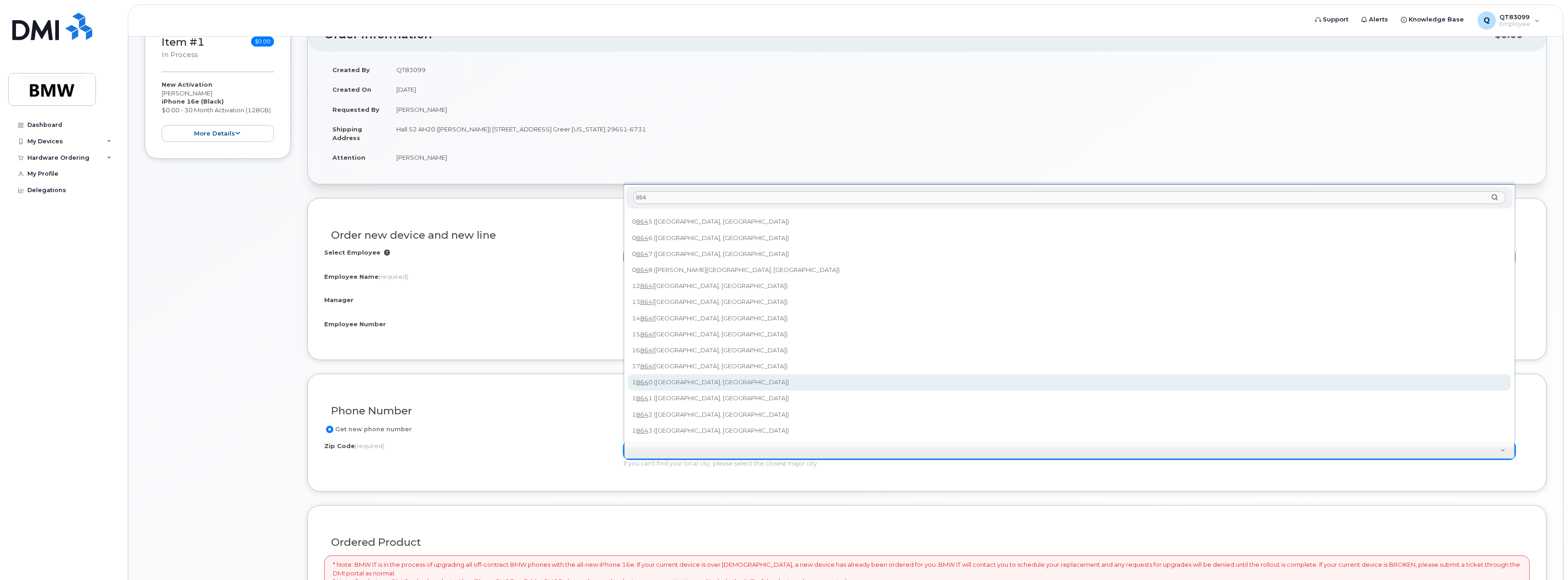
scroll to position [228, 0]
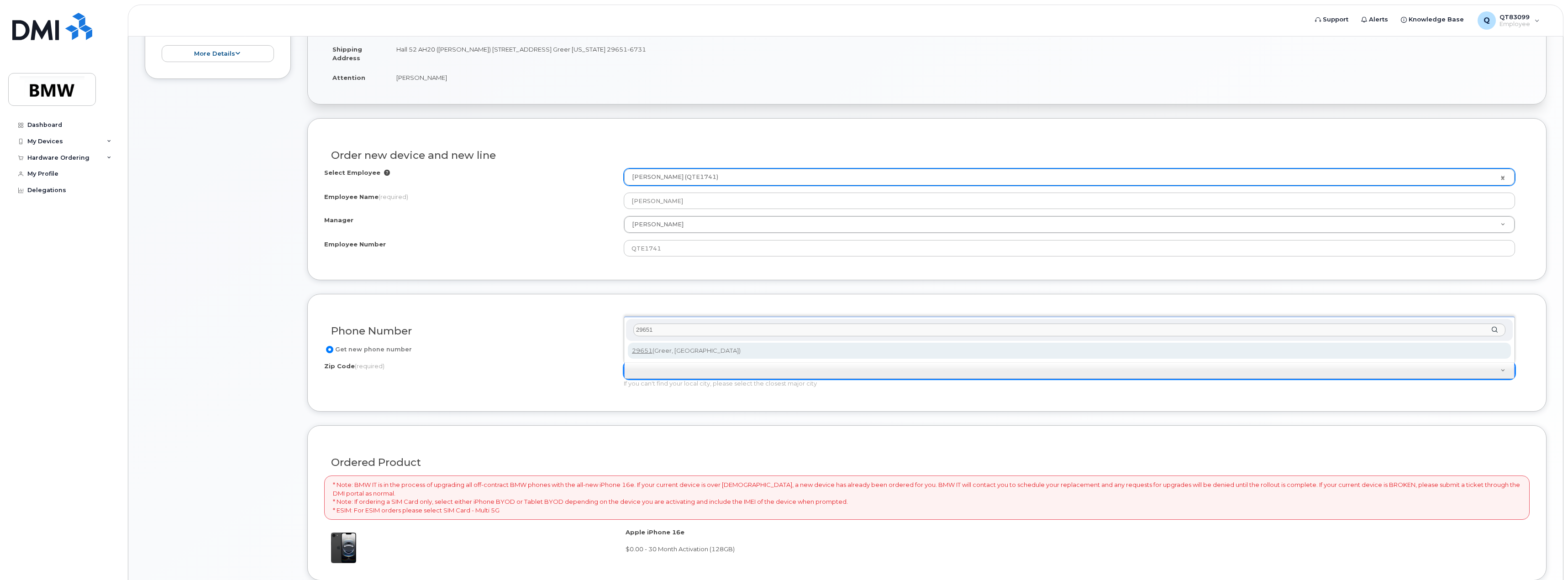
type input "29651"
type input "29651 (Greer, SC)"
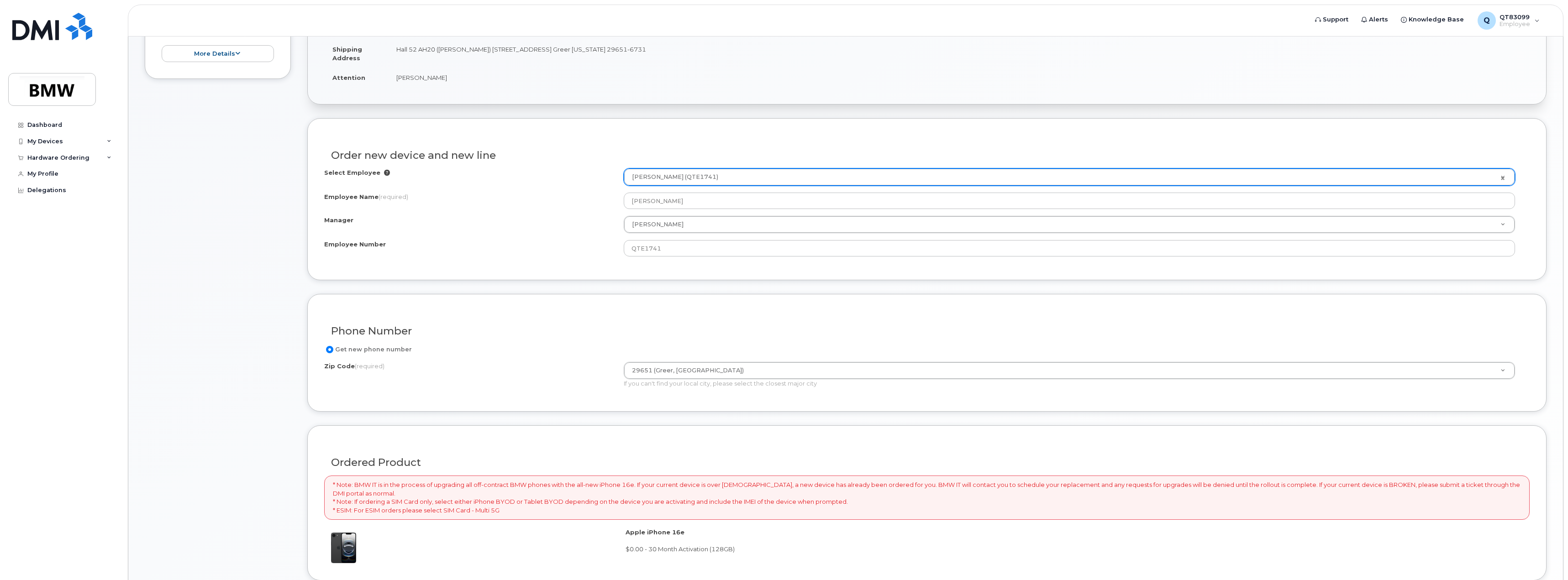
click at [529, 353] on div "Get new phone number" at bounding box center [923, 350] width 1198 height 11
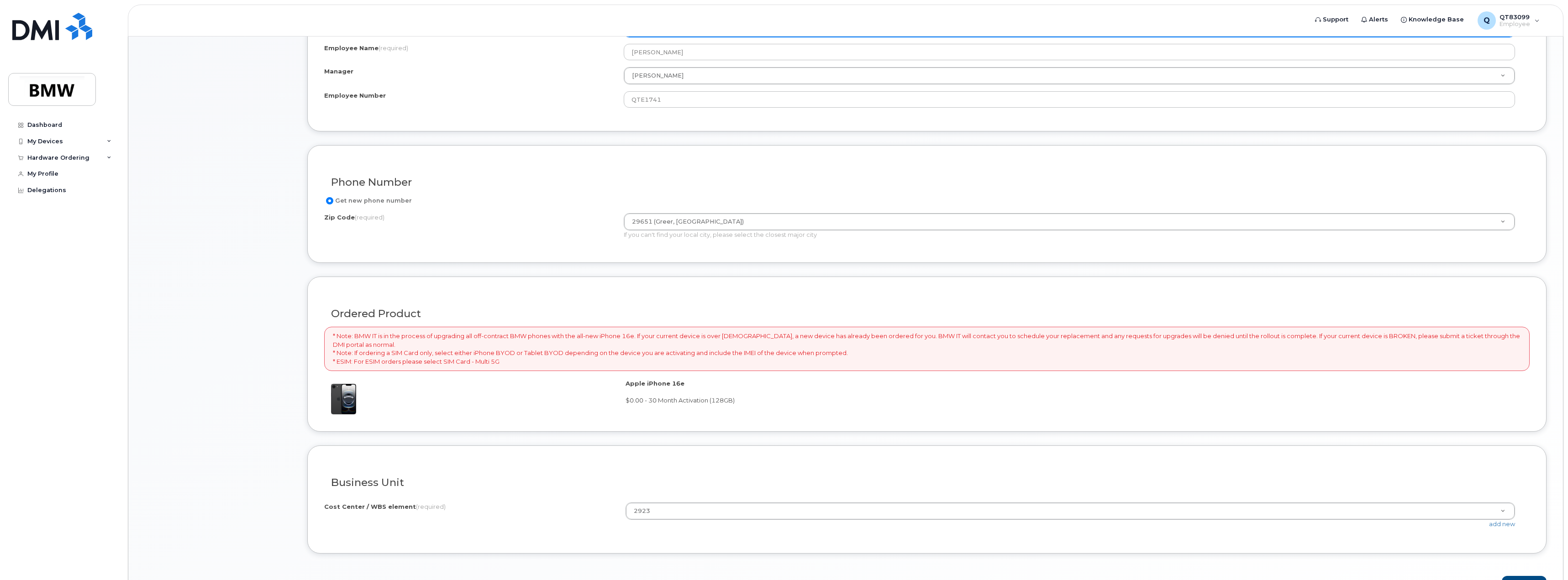
scroll to position [435, 0]
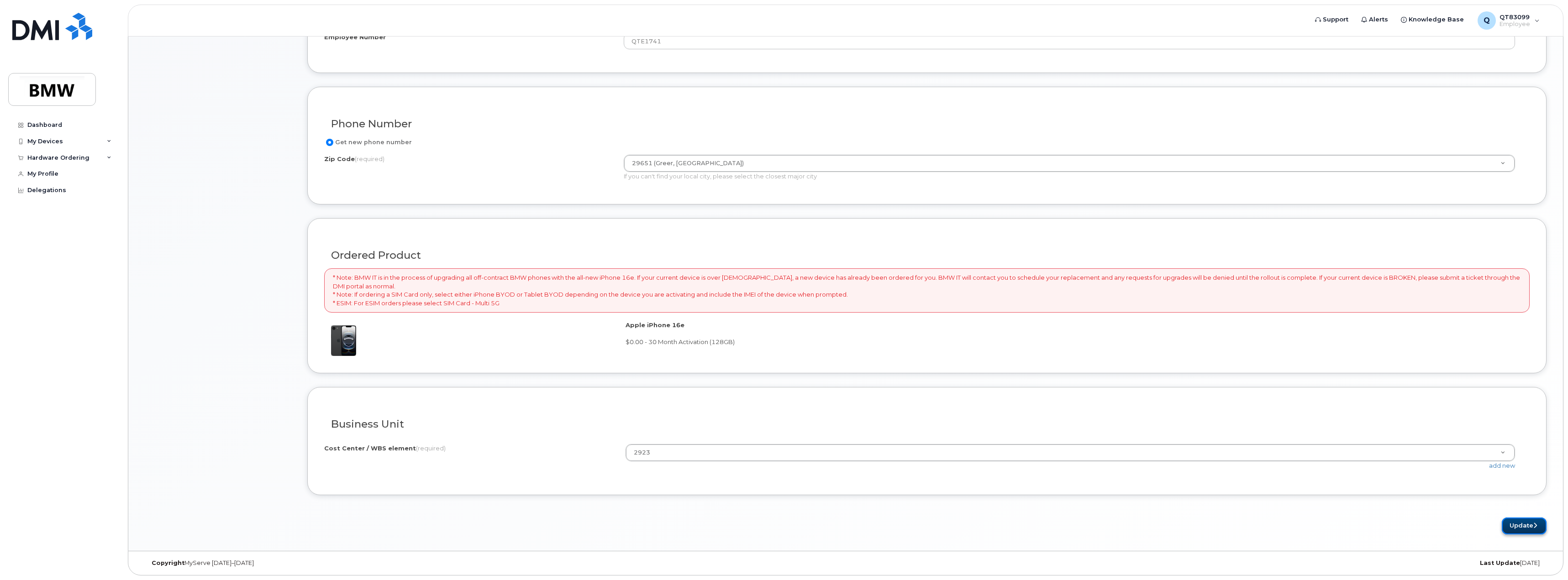
click at [1531, 524] on button "Update" at bounding box center [1523, 526] width 45 height 17
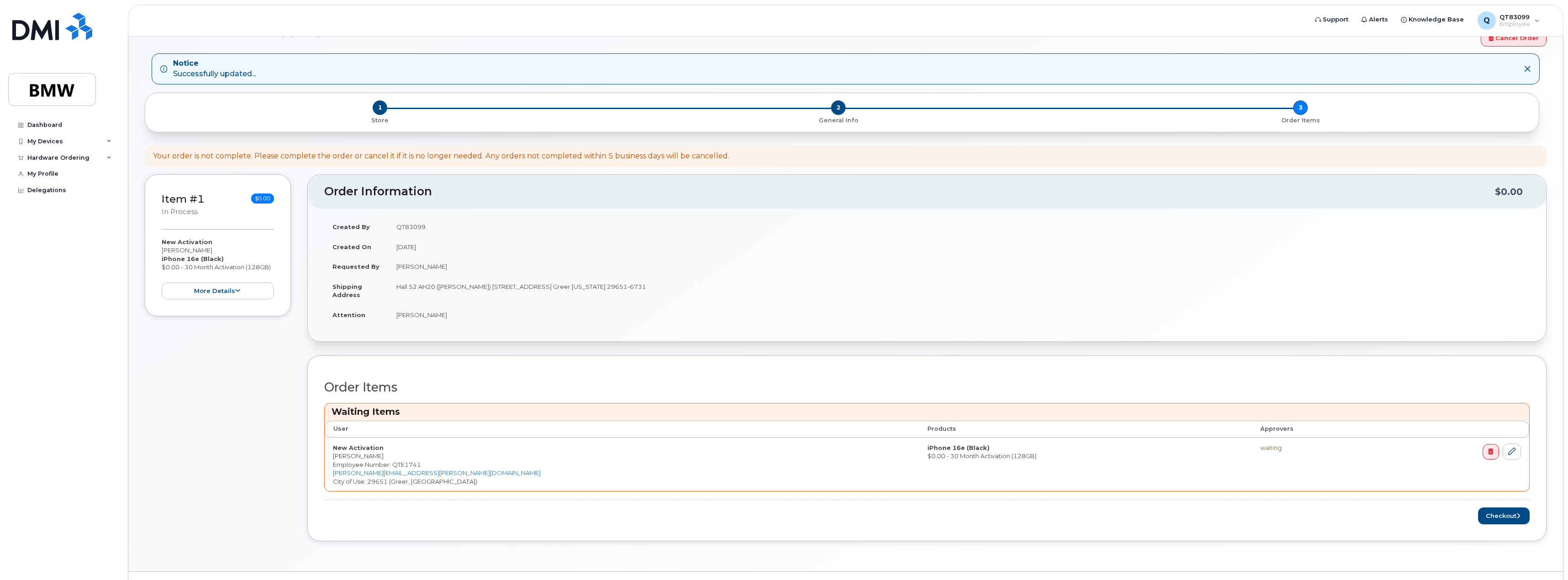
scroll to position [51, 0]
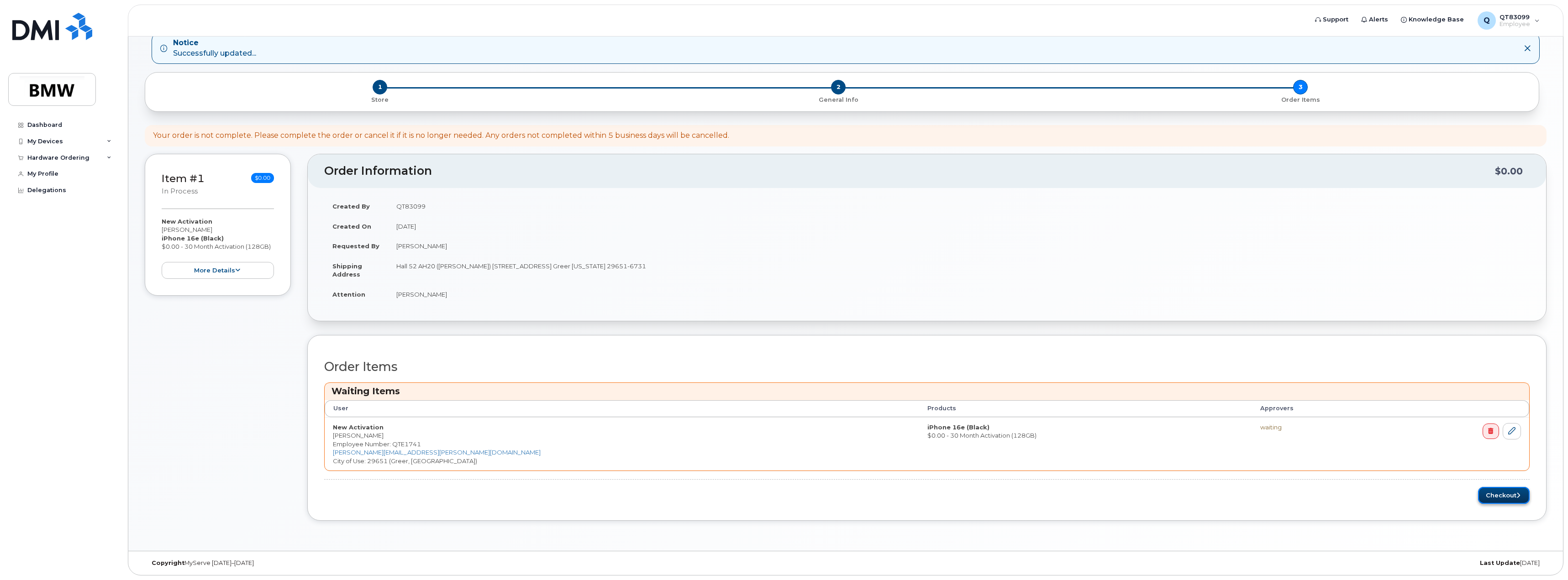
click at [1507, 491] on button "Checkout" at bounding box center [1503, 495] width 52 height 17
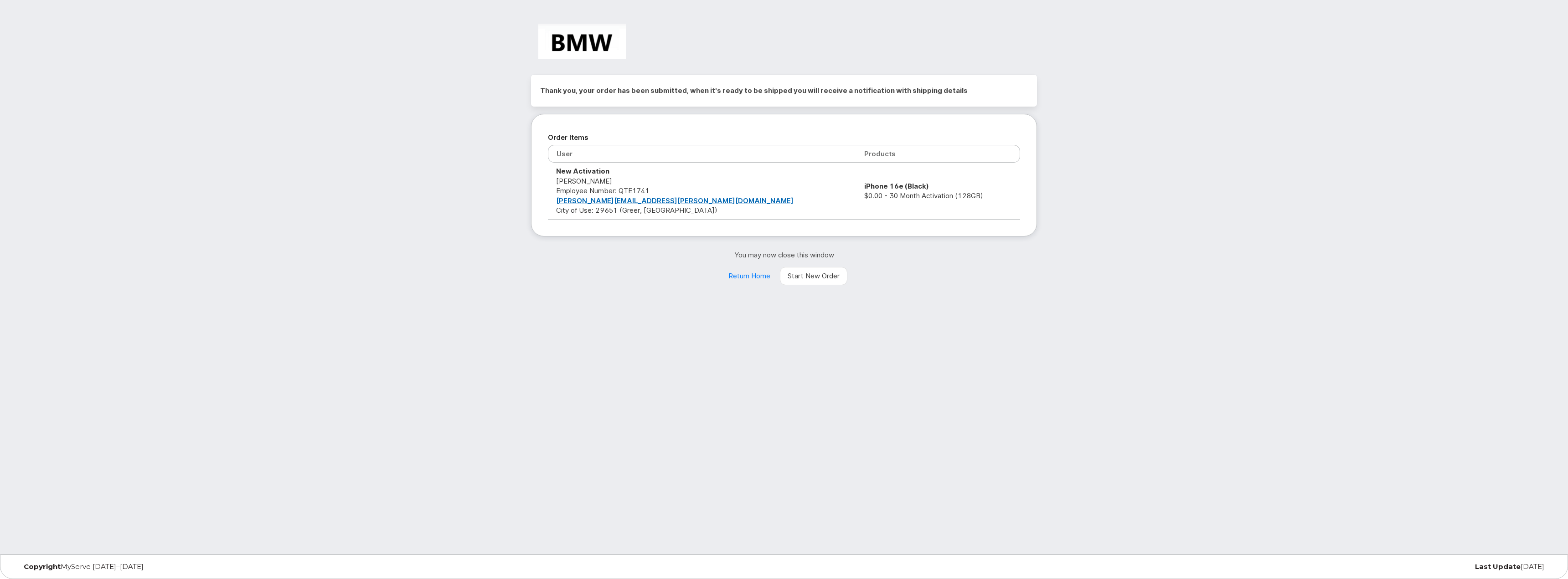
drag, startPoint x: 774, startPoint y: 156, endPoint x: 782, endPoint y: 156, distance: 8.0
click at [856, 156] on th "Products" at bounding box center [938, 153] width 164 height 18
click at [1054, 283] on div "Thank you, your order has been submitted, when it's ready to be shipped you wil…" at bounding box center [784, 277] width 1568 height 554
click at [751, 275] on link "Return Home" at bounding box center [749, 276] width 57 height 18
